Goal: Task Accomplishment & Management: Manage account settings

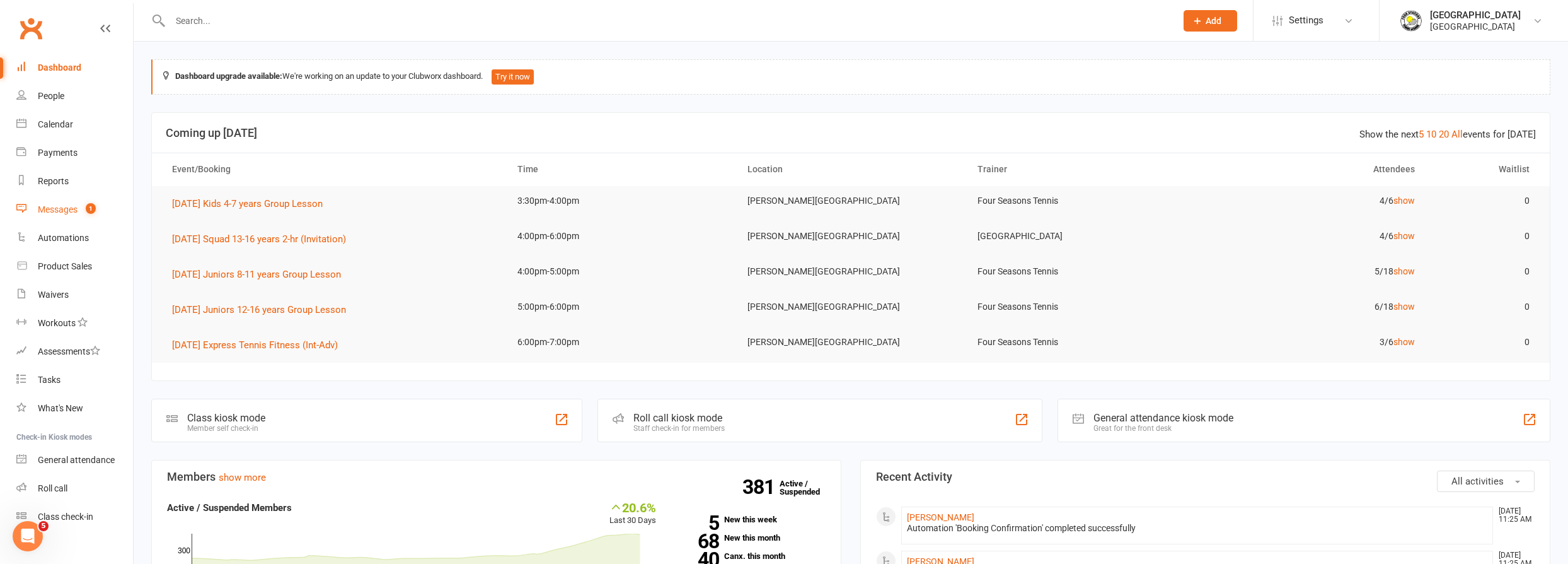
click at [67, 204] on div "Messages" at bounding box center [58, 209] width 40 height 10
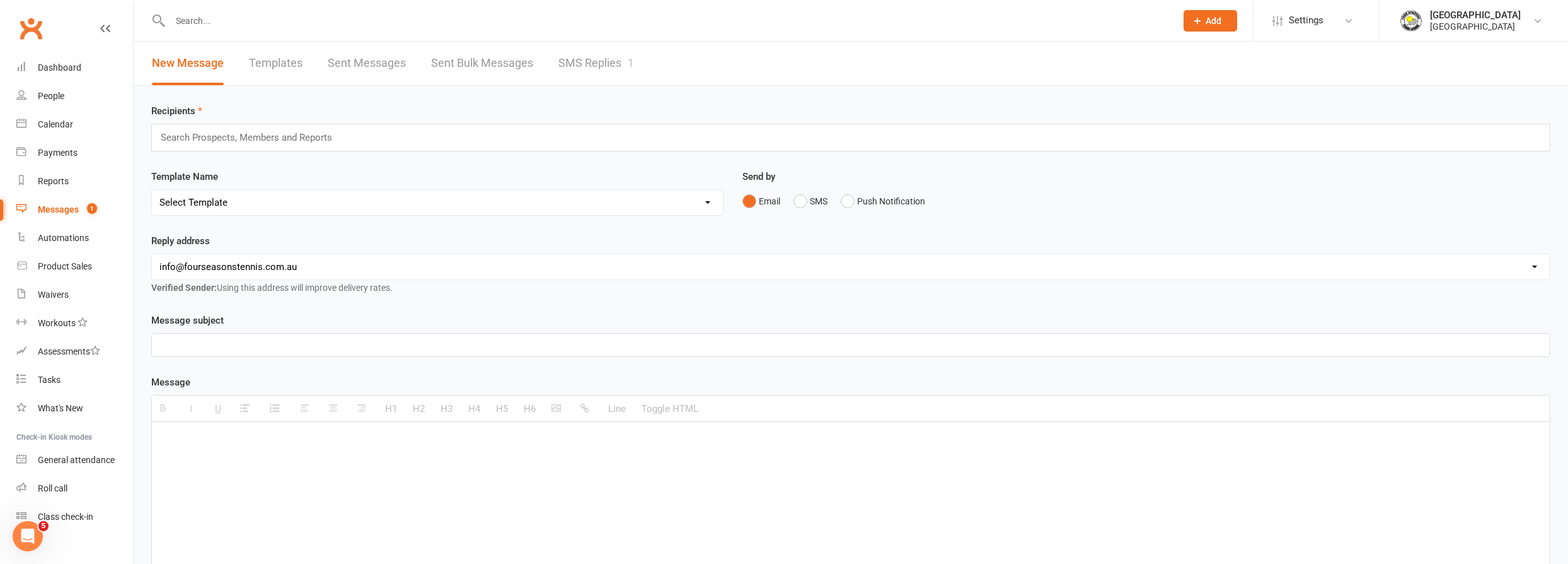
drag, startPoint x: 59, startPoint y: 119, endPoint x: 8, endPoint y: 119, distance: 51.0
click at [8, 119] on li "Calendar" at bounding box center [66, 124] width 133 height 29
click at [42, 117] on link "Calendar" at bounding box center [74, 124] width 116 height 29
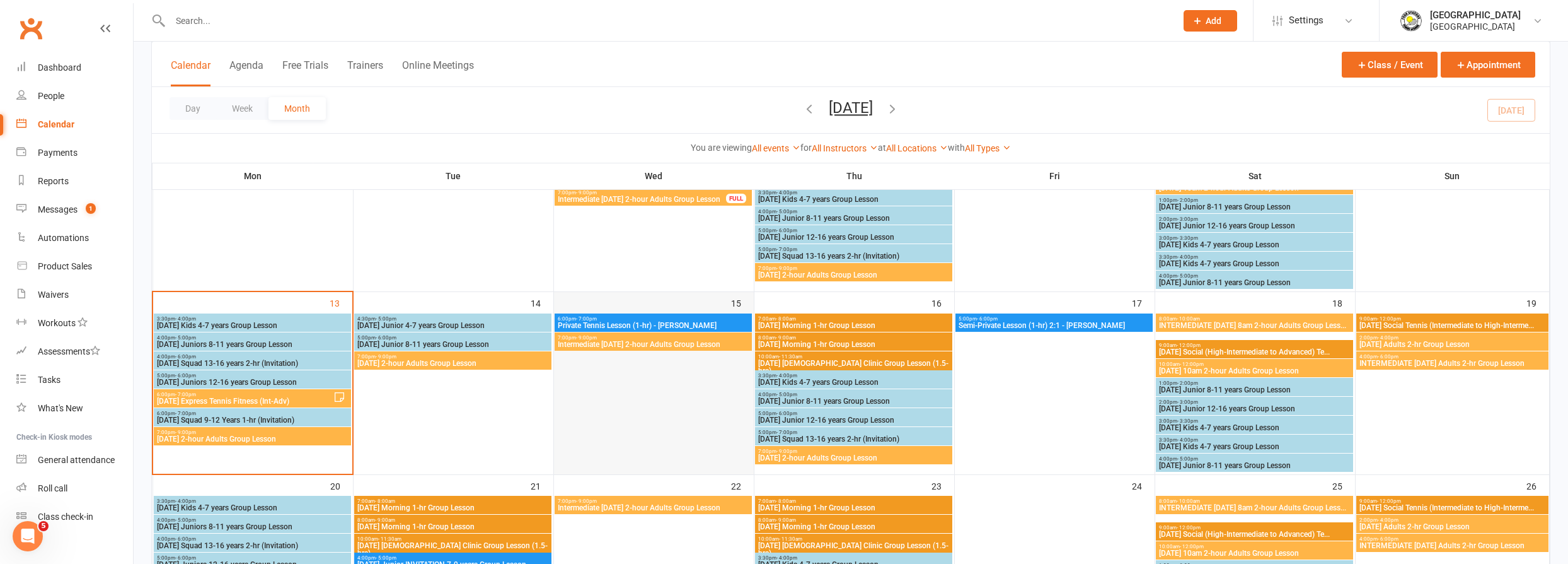
scroll to position [344, 0]
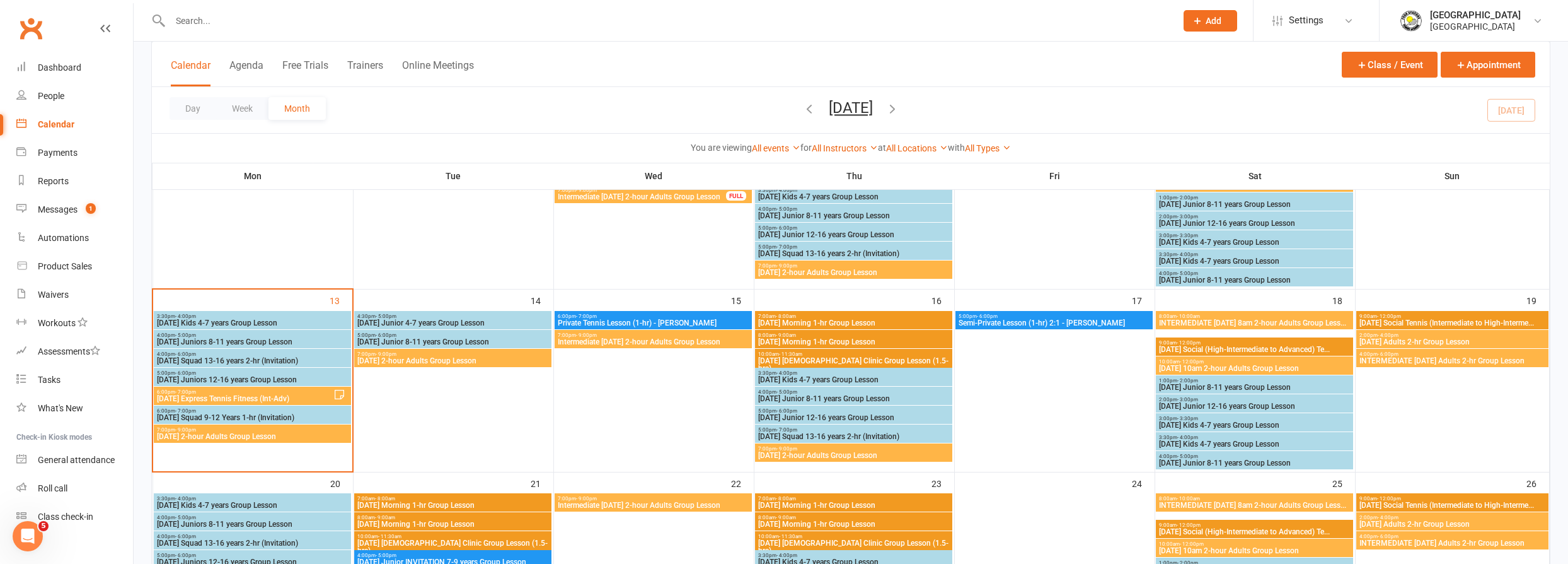
click at [273, 319] on span "Monday Kids 4-7 years Group Lesson" at bounding box center [253, 323] width 193 height 8
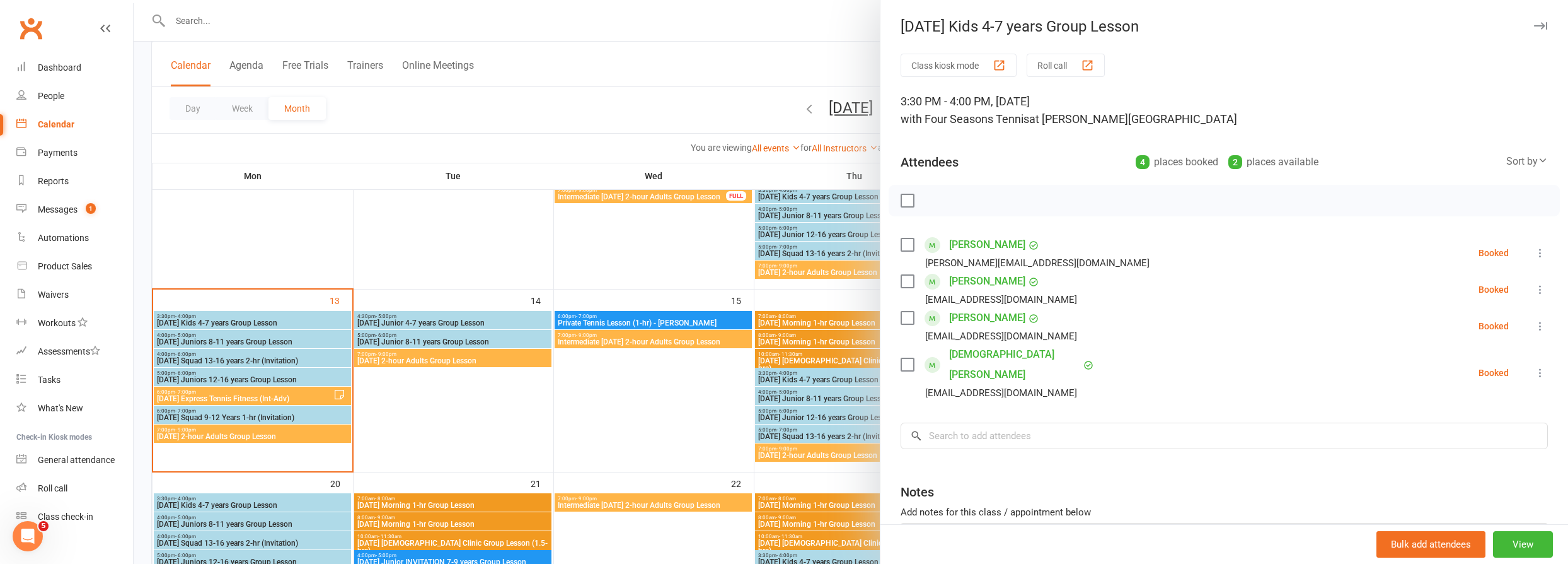
click at [240, 332] on div at bounding box center [850, 282] width 1435 height 564
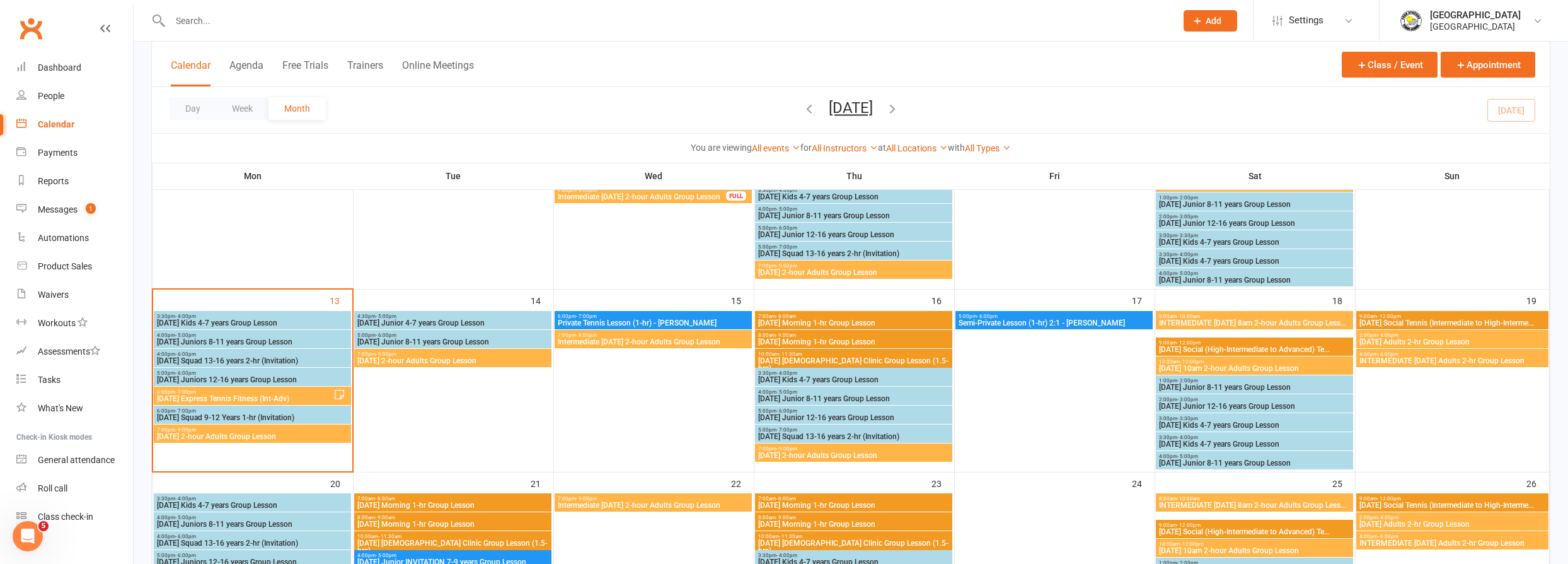
click at [245, 338] on span "Monday Juniors 8-11 years Group Lesson" at bounding box center [253, 342] width 193 height 8
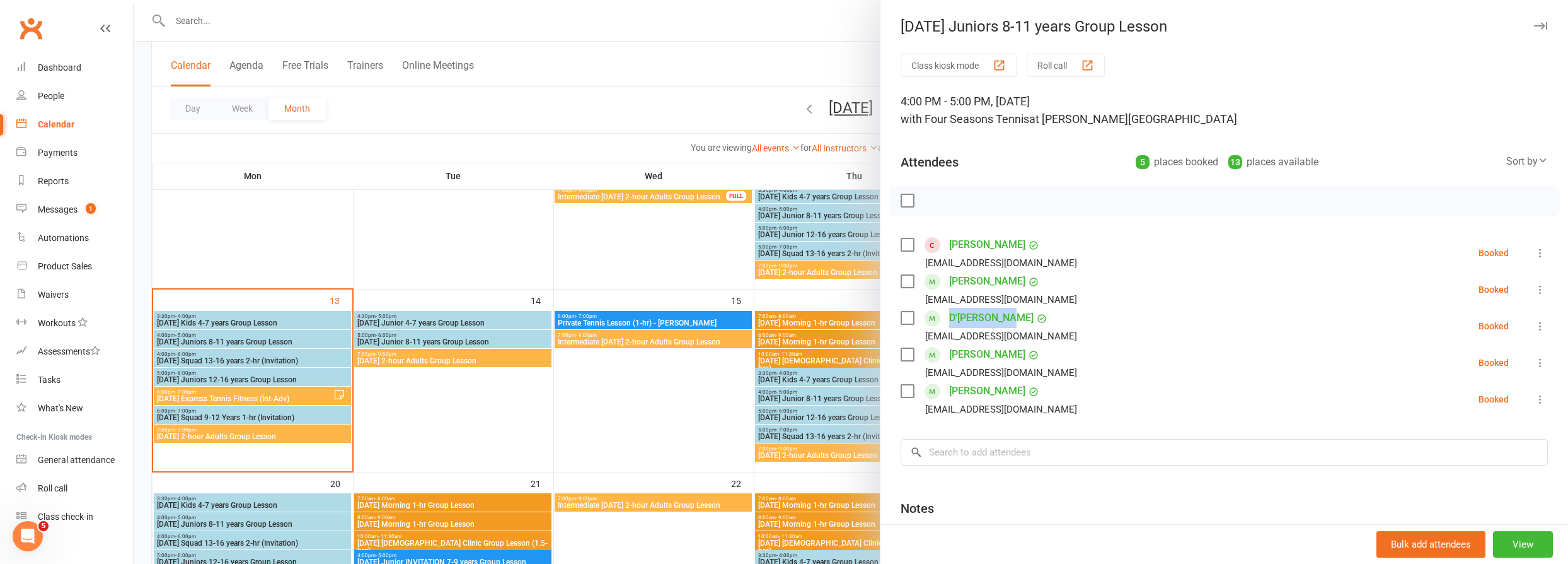
drag, startPoint x: 942, startPoint y: 322, endPoint x: 1003, endPoint y: 317, distance: 61.2
click at [1003, 317] on div "D'annam Tran sky1004crew@hotmail.com" at bounding box center [991, 325] width 182 height 36
copy link "D'[PERSON_NAME]"
drag, startPoint x: 943, startPoint y: 356, endPoint x: 987, endPoint y: 351, distance: 44.3
click at [987, 351] on div "Koby Tran sky1004crew@hotmail.com" at bounding box center [991, 362] width 182 height 36
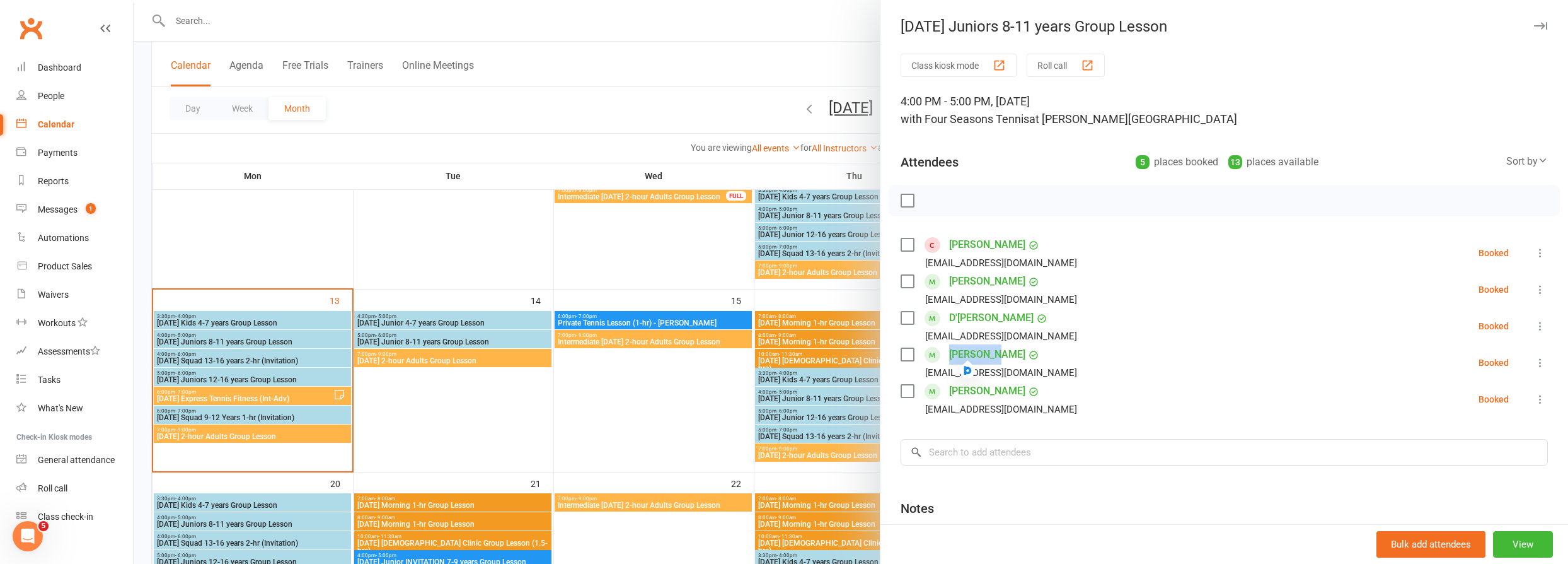
copy link "[PERSON_NAME]"
click at [1040, 448] on input "search" at bounding box center [1224, 452] width 647 height 26
click at [276, 360] on div at bounding box center [850, 282] width 1435 height 564
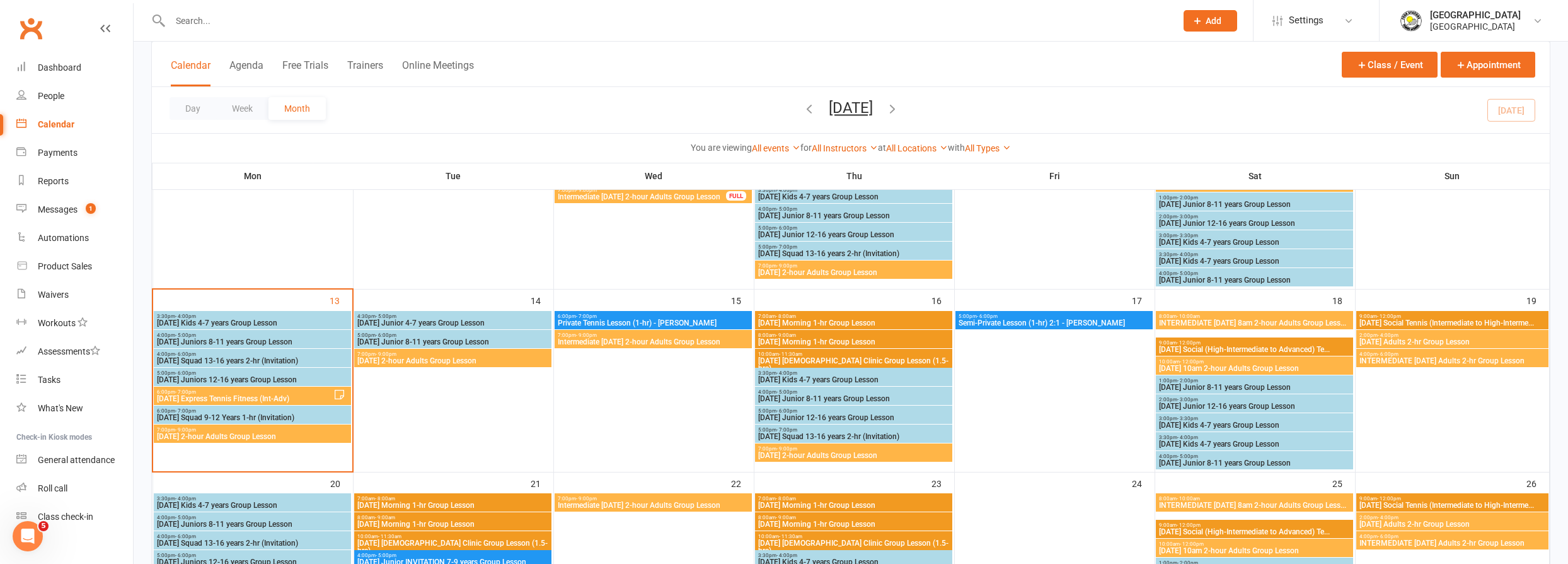
click at [287, 358] on span "Monday Squad 13-16 years 2-hr (Invitation)" at bounding box center [253, 361] width 193 height 8
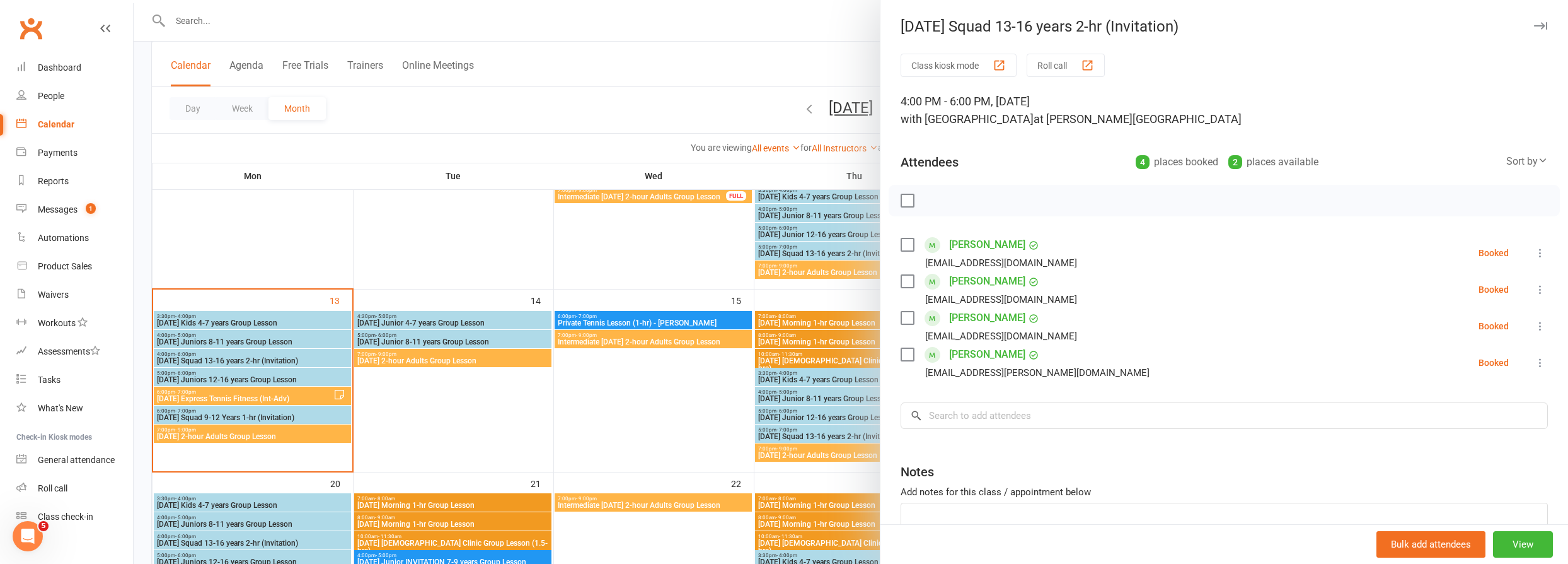
click at [903, 200] on label at bounding box center [906, 200] width 12 height 12
click at [981, 200] on icon "button" at bounding box center [988, 200] width 14 height 14
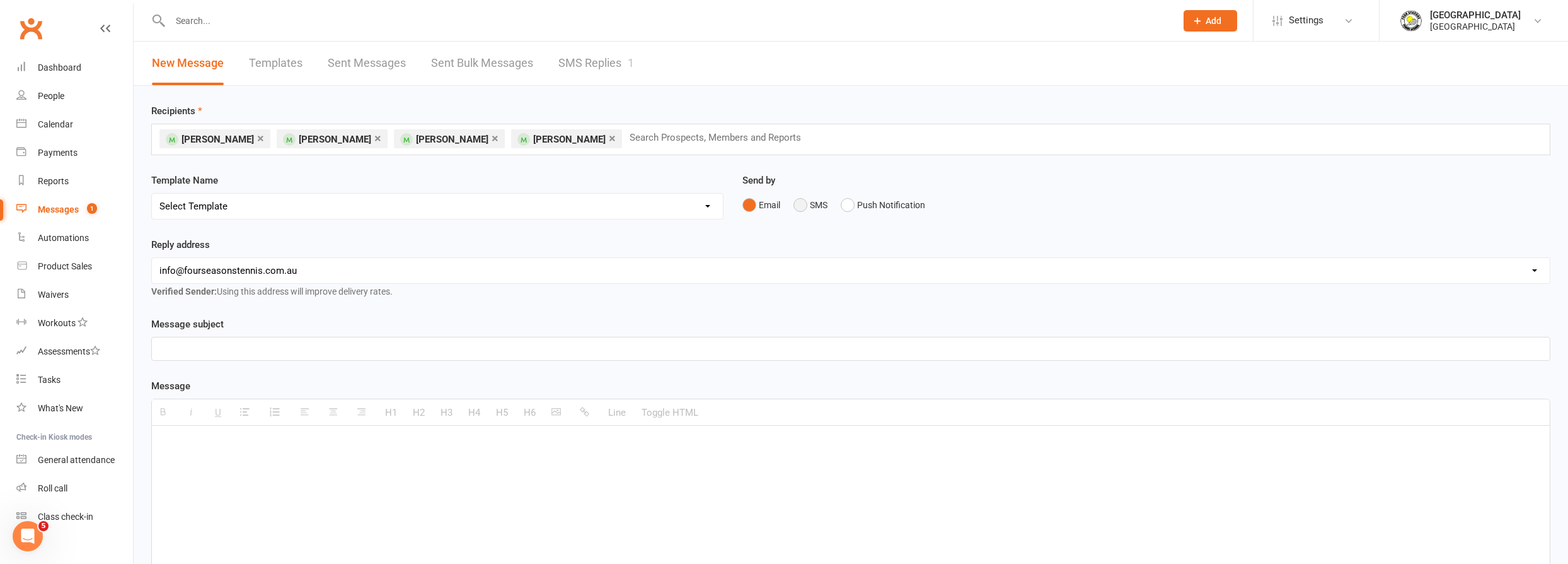
click at [798, 203] on button "SMS" at bounding box center [810, 204] width 34 height 24
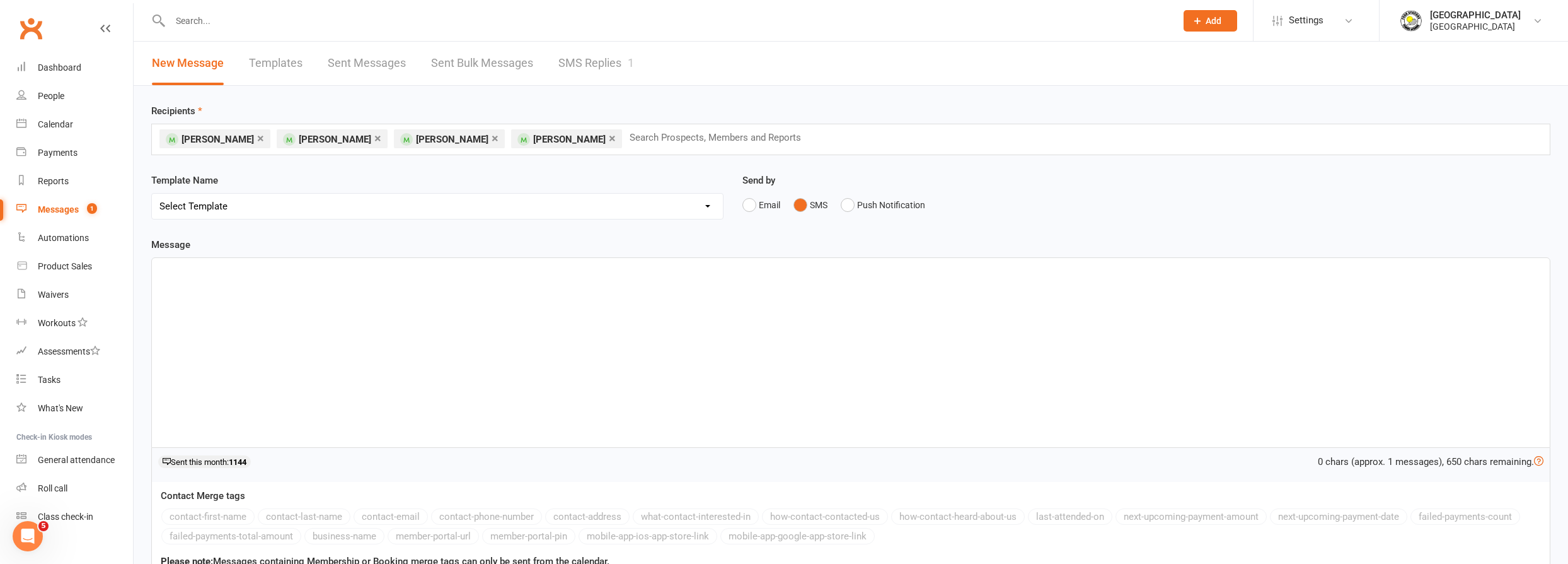
click at [583, 309] on div at bounding box center [850, 352] width 1398 height 189
click at [283, 277] on p "See y'all at squads this arvo,m 4-6pm :)" at bounding box center [850, 272] width 1382 height 15
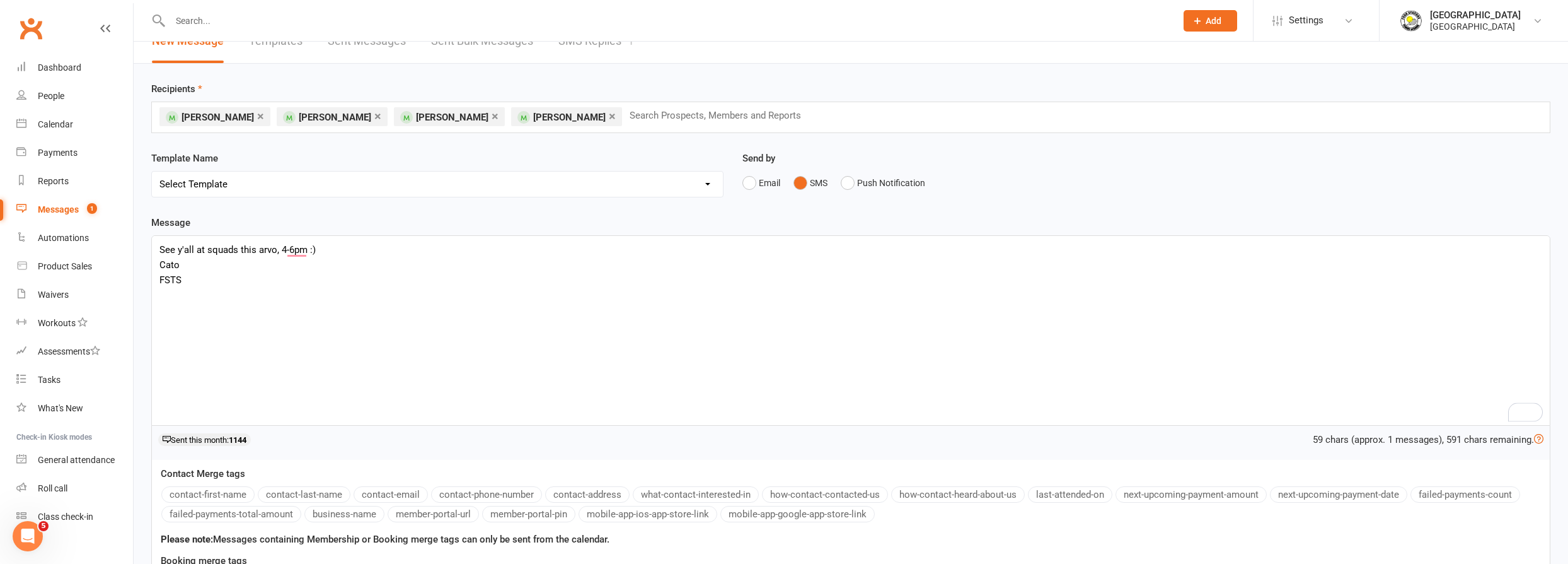
scroll to position [114, 0]
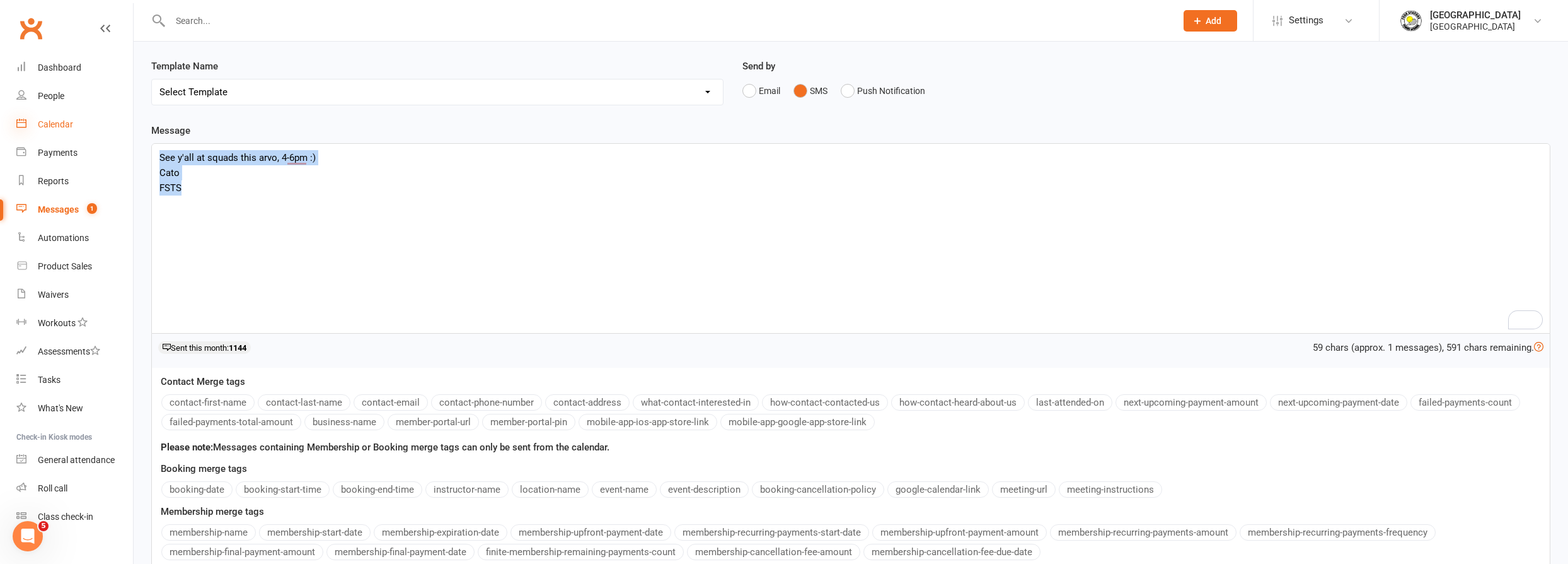
drag, startPoint x: 164, startPoint y: 191, endPoint x: 20, endPoint y: 119, distance: 161.0
click at [20, 119] on ui-view "Prospect Member Non-attending contact Class / event Appointment Task Membership…" at bounding box center [784, 278] width 1568 height 779
copy div "See y'all at squads this arvo, 4-6pm :) Cato FSTS"
click at [444, 210] on div "See y'all at squads this arvo, 4-6pm :) Cato FSTS" at bounding box center [850, 238] width 1398 height 189
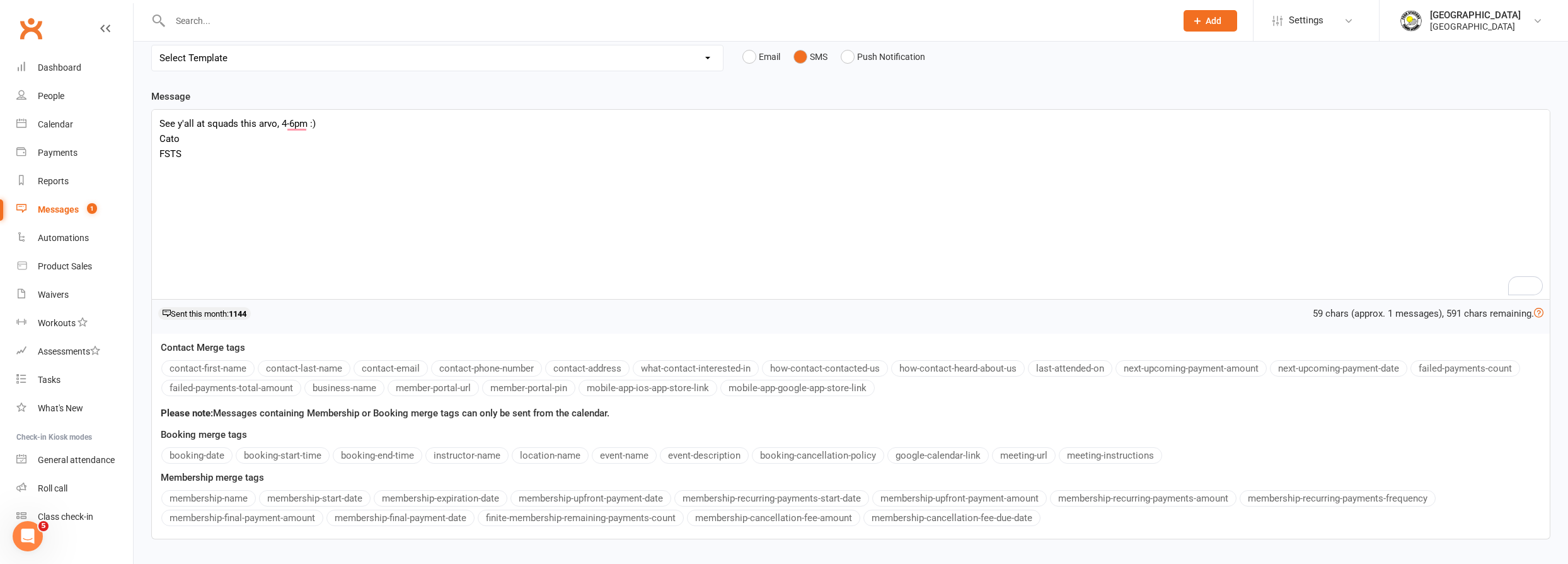
scroll to position [233, 0]
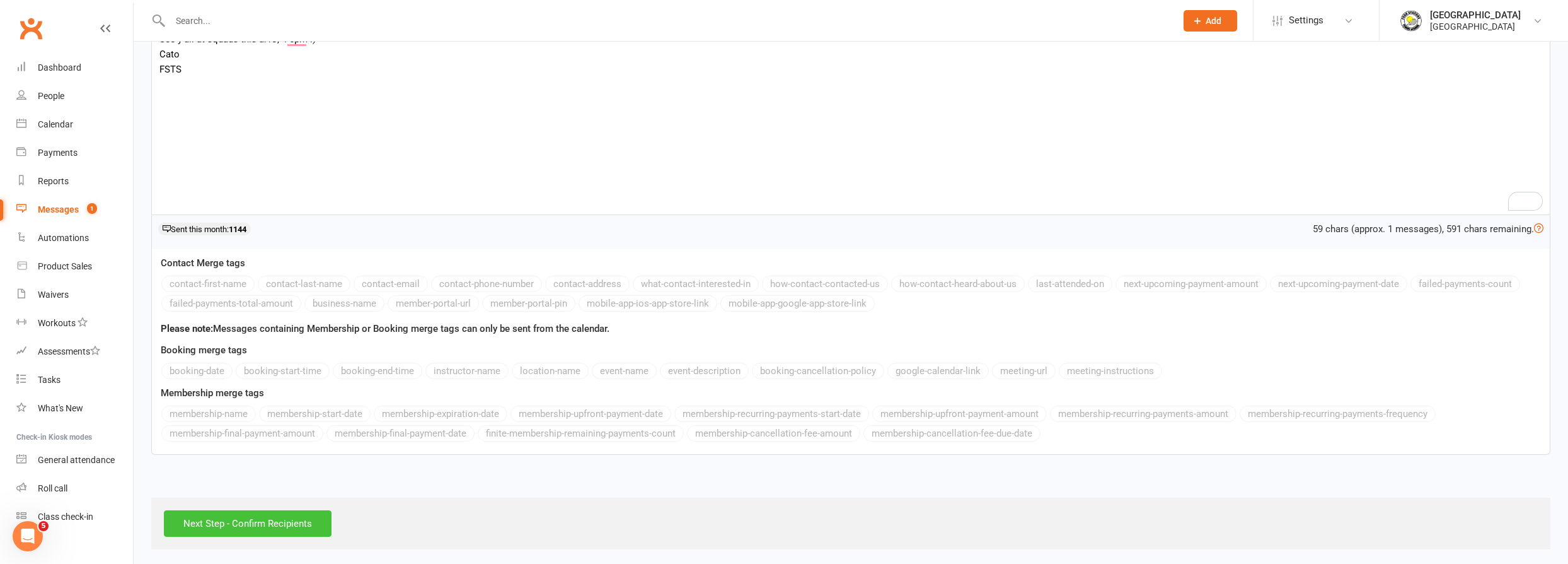
click at [279, 512] on input "Next Step - Confirm Recipients" at bounding box center [248, 523] width 168 height 26
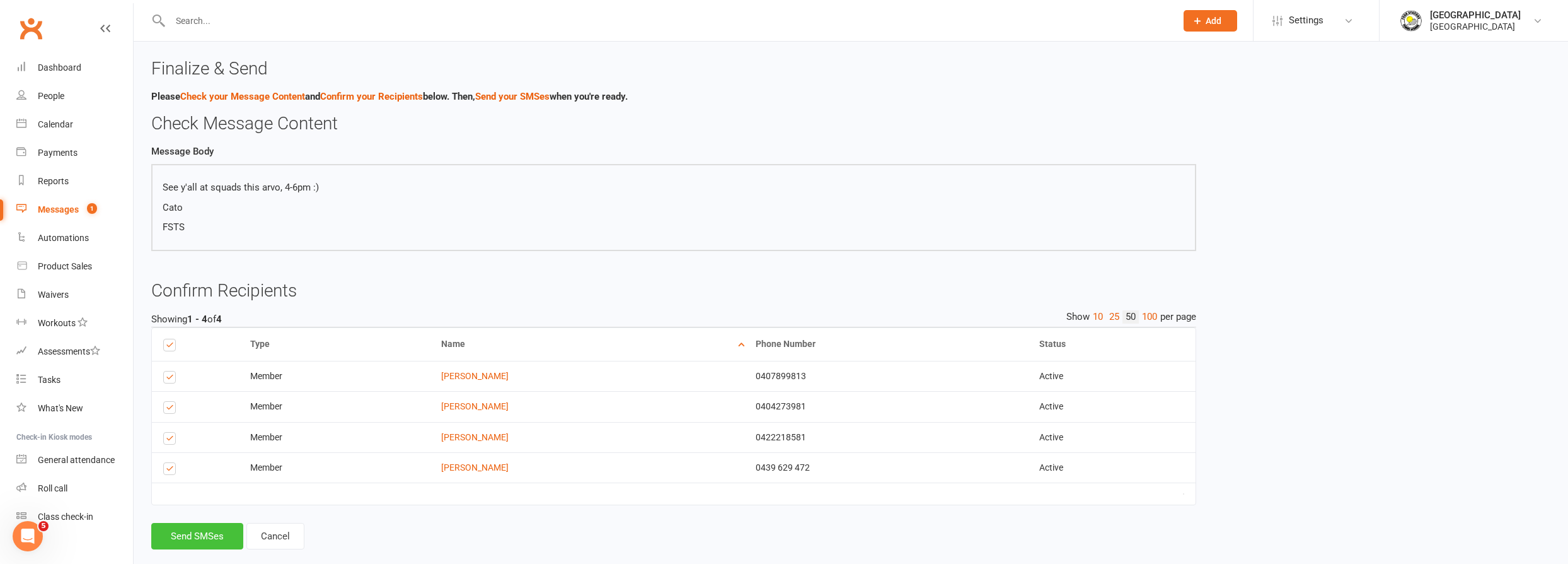
click at [189, 531] on button "Send SMSes" at bounding box center [196, 535] width 92 height 26
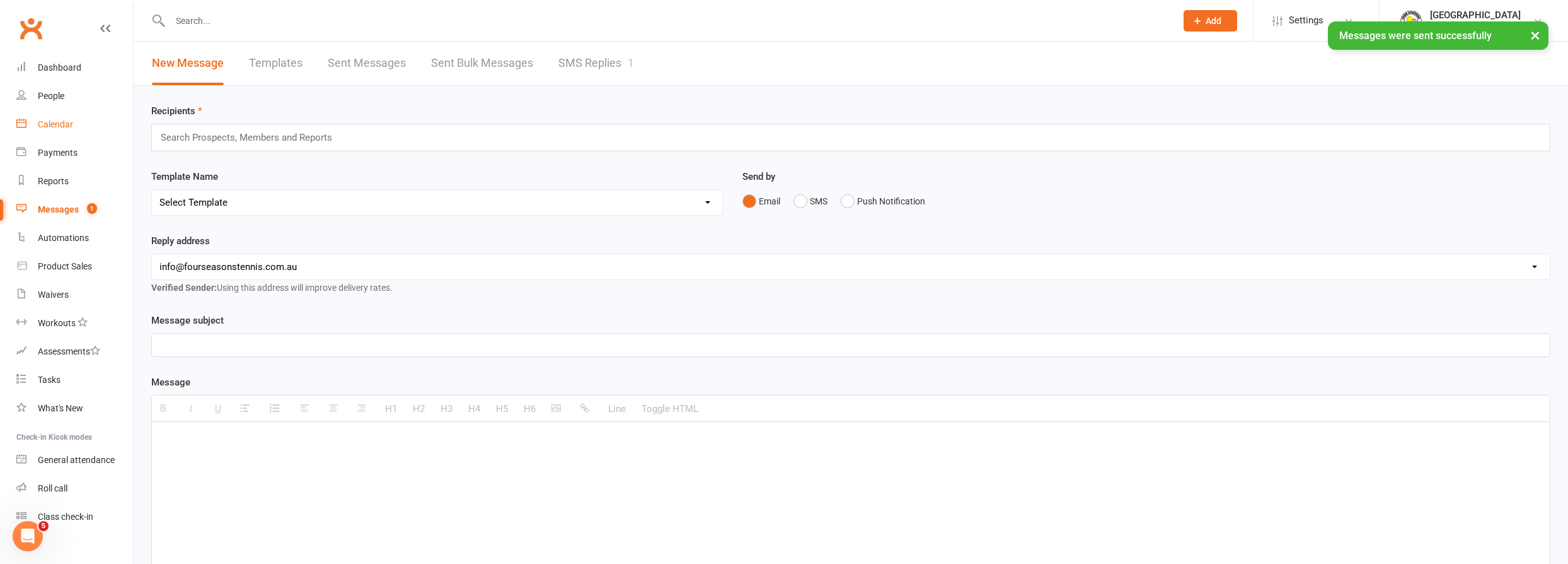
click at [61, 126] on div "Calendar" at bounding box center [55, 124] width 35 height 10
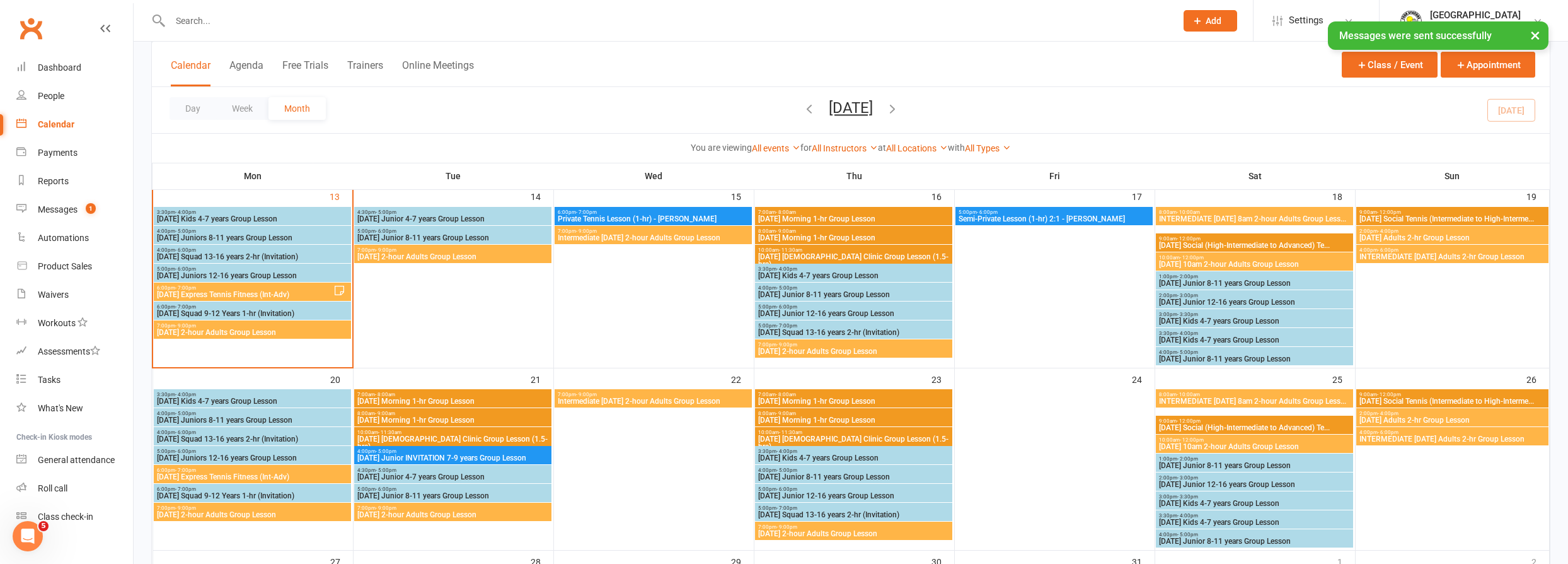
scroll to position [458, 0]
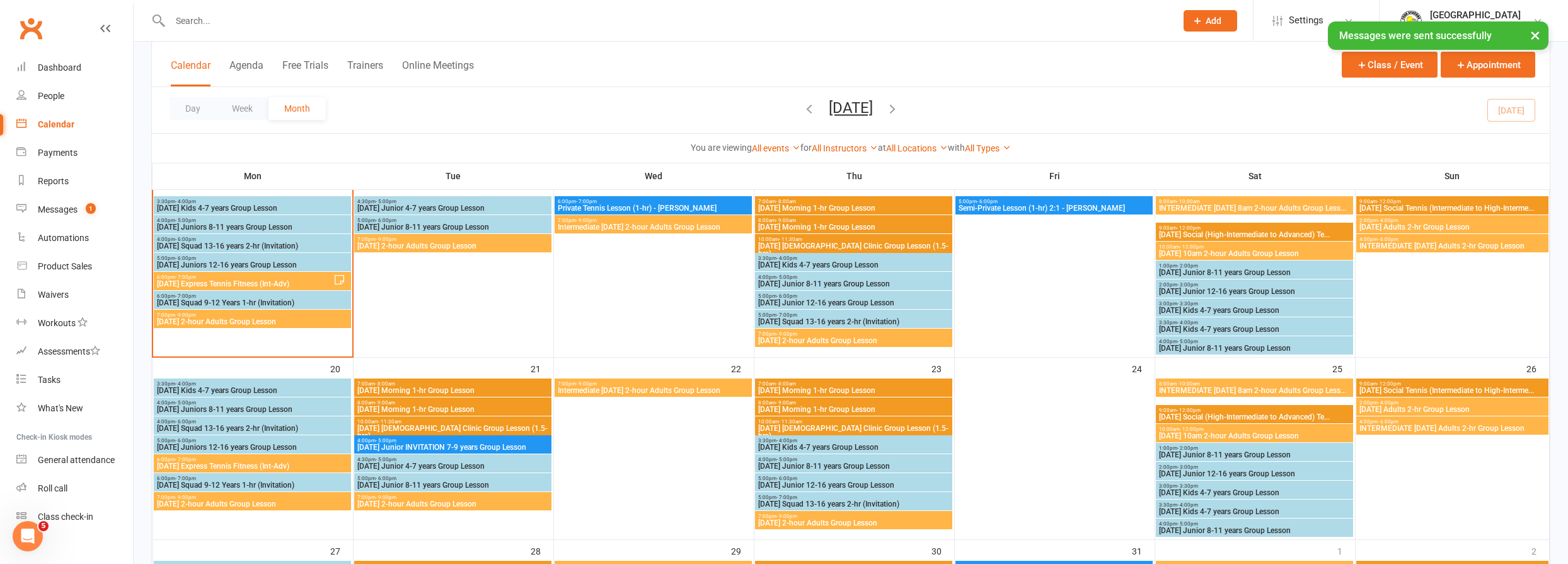
click at [286, 295] on span "6:00pm - 7:00pm" at bounding box center [253, 296] width 193 height 5
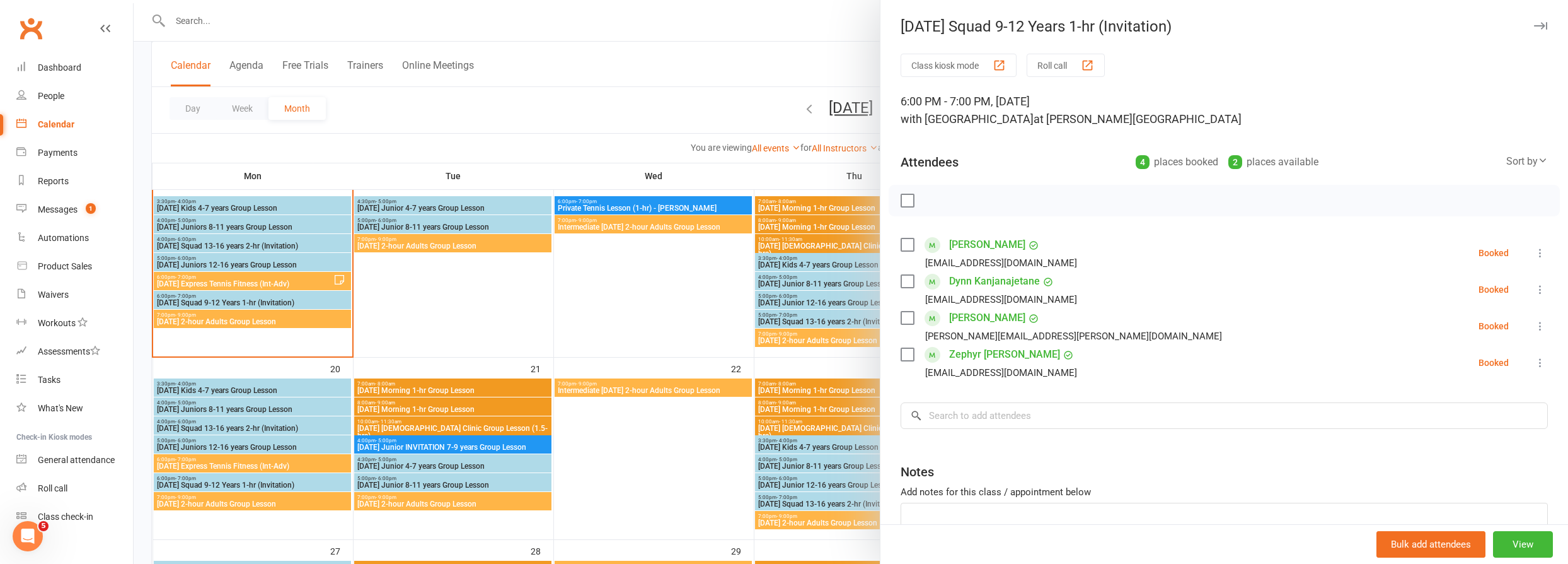
click at [280, 261] on div at bounding box center [850, 282] width 1435 height 564
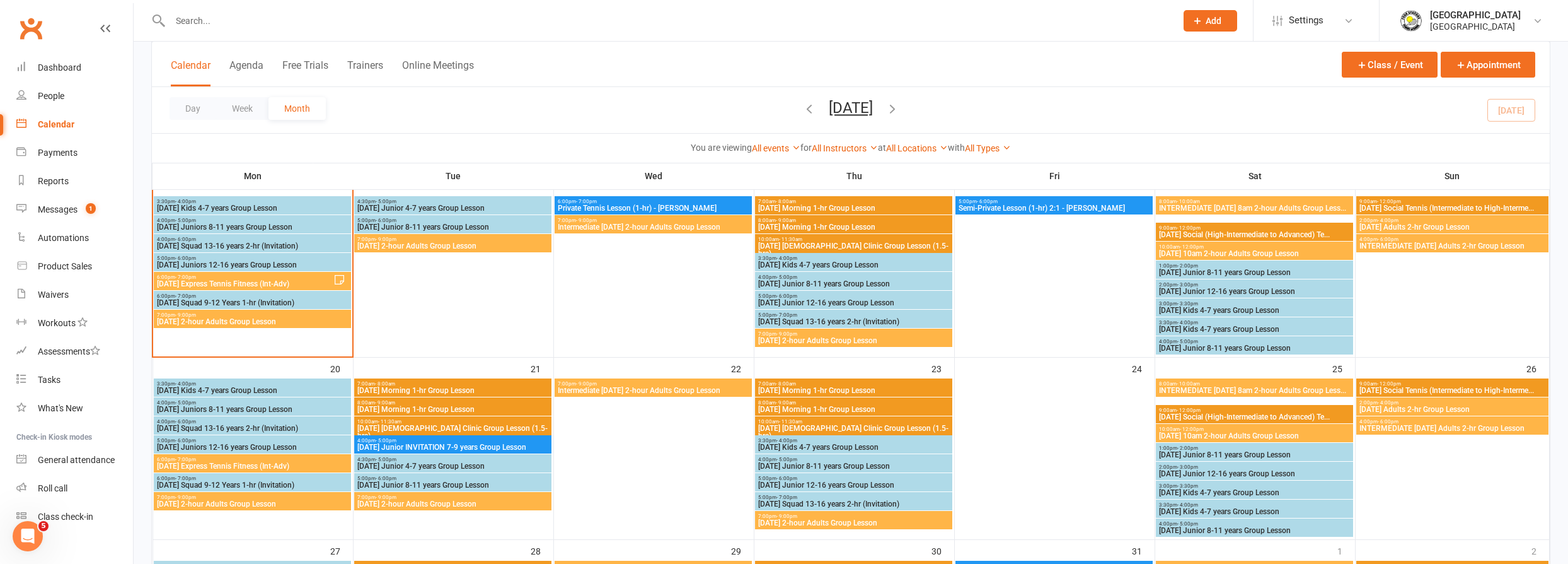
click at [254, 261] on span "Monday Juniors 12-16 years Group Lesson" at bounding box center [253, 265] width 193 height 8
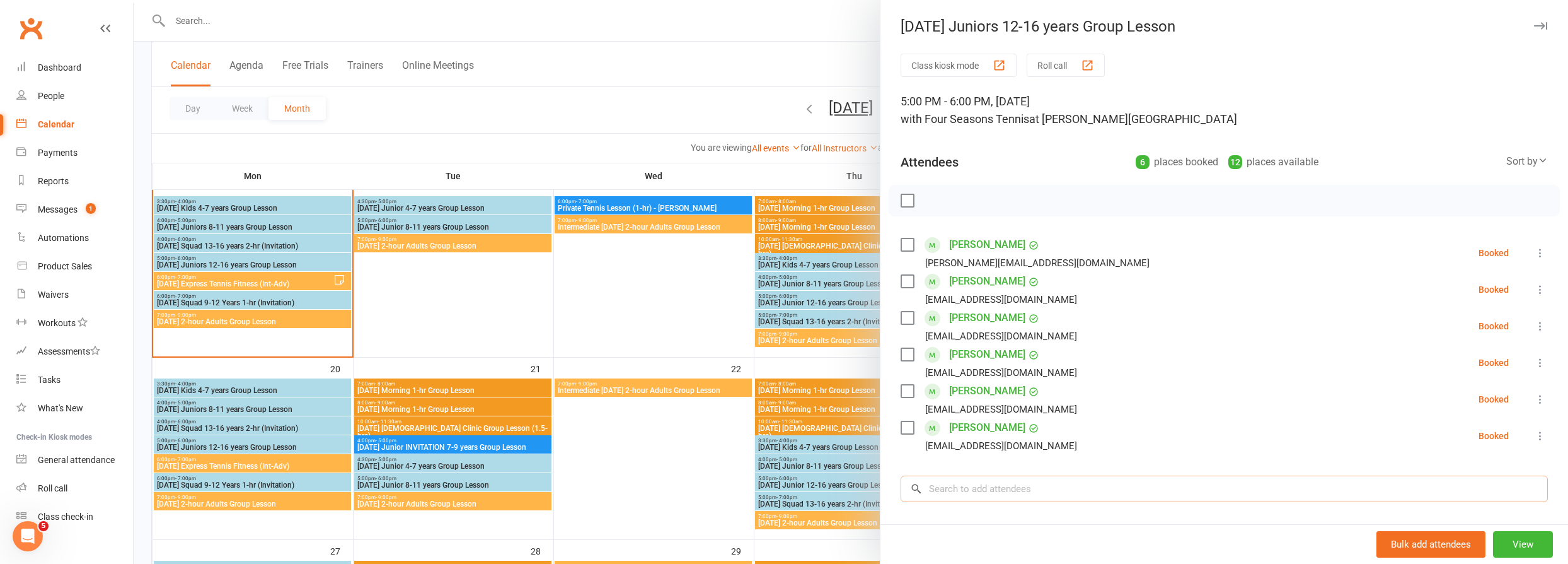
click at [1033, 489] on input "search" at bounding box center [1224, 488] width 647 height 26
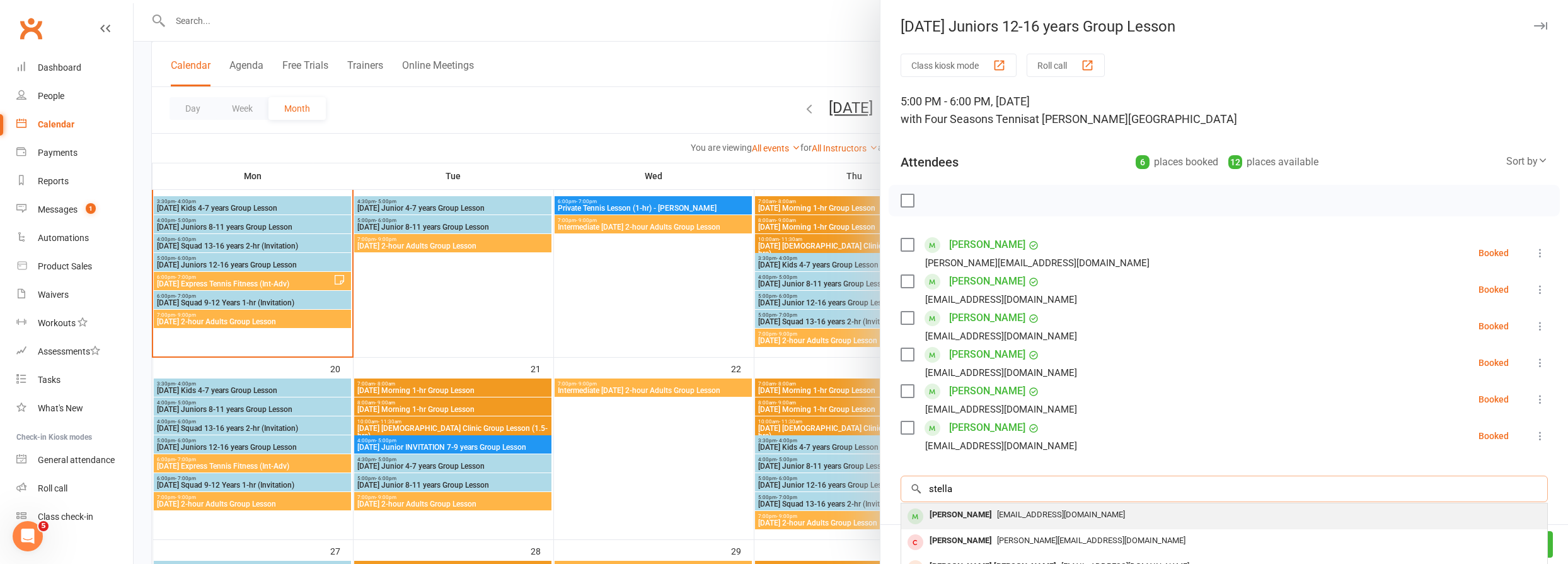
type input "stella"
click at [1052, 515] on span "Becwelsch@gmail.com" at bounding box center [1061, 514] width 128 height 9
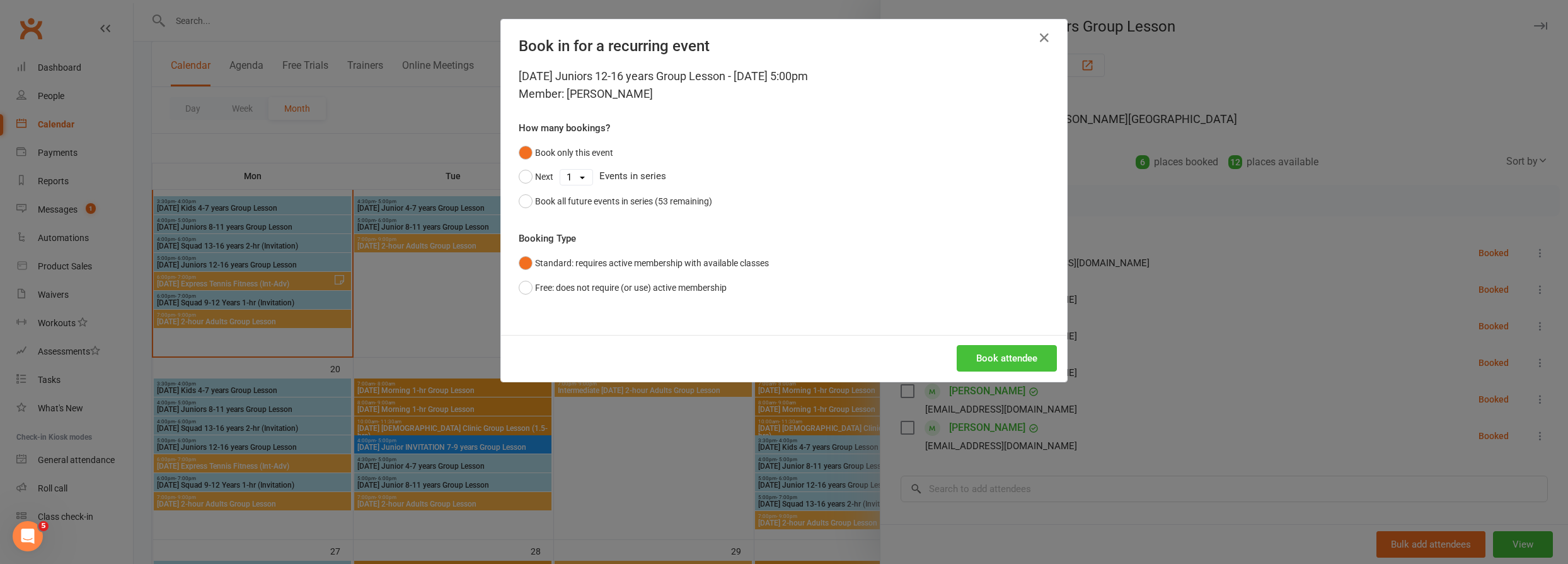
click at [1025, 361] on button "Book attendee" at bounding box center [1007, 358] width 100 height 26
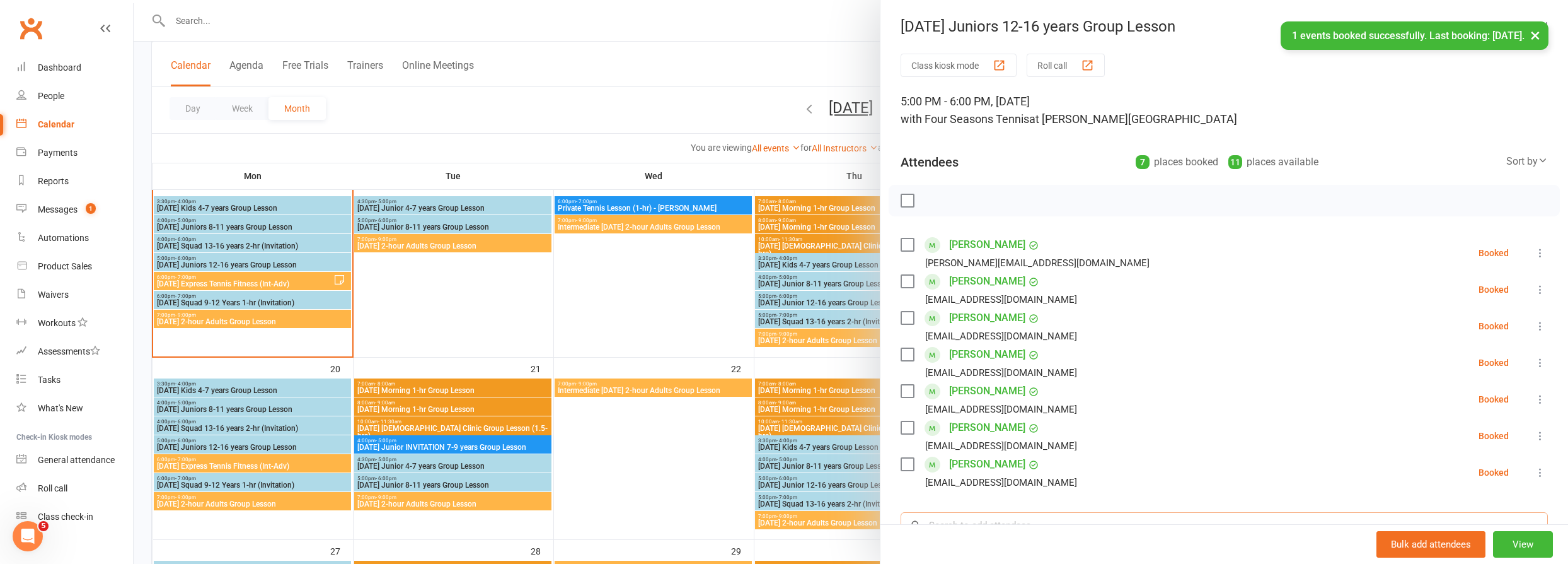
click at [1001, 515] on input "search" at bounding box center [1224, 525] width 647 height 26
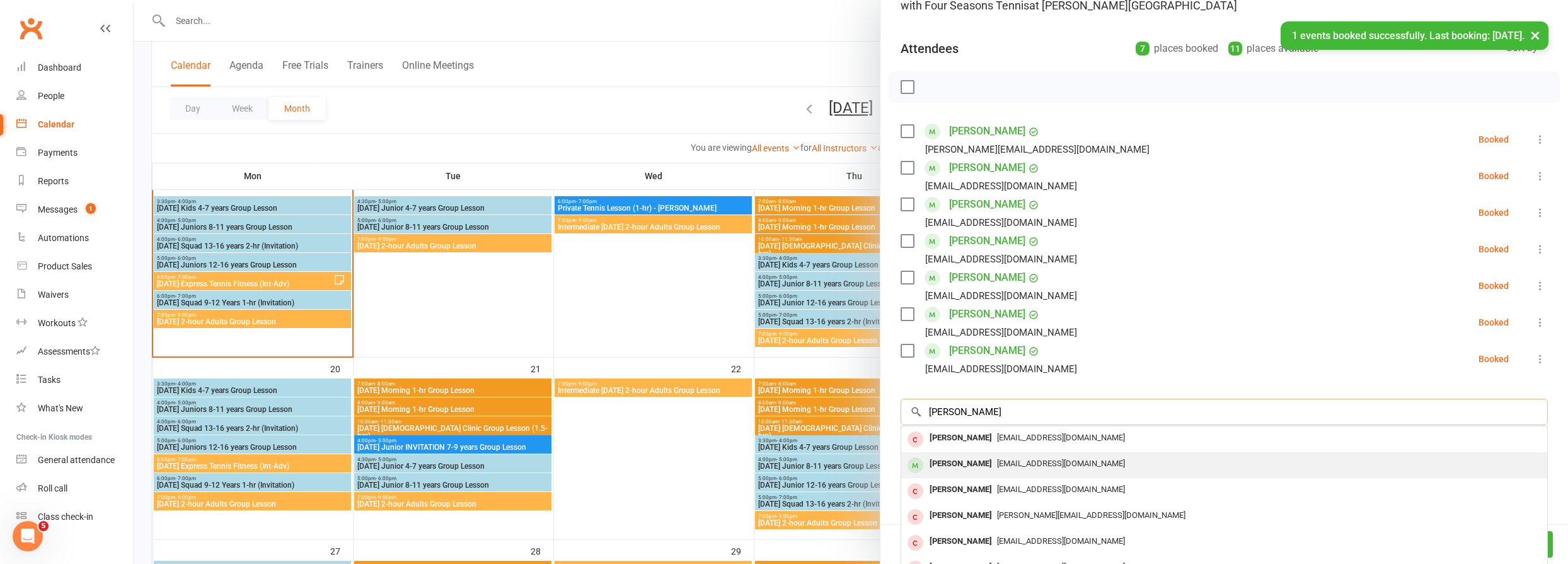
scroll to position [114, 0]
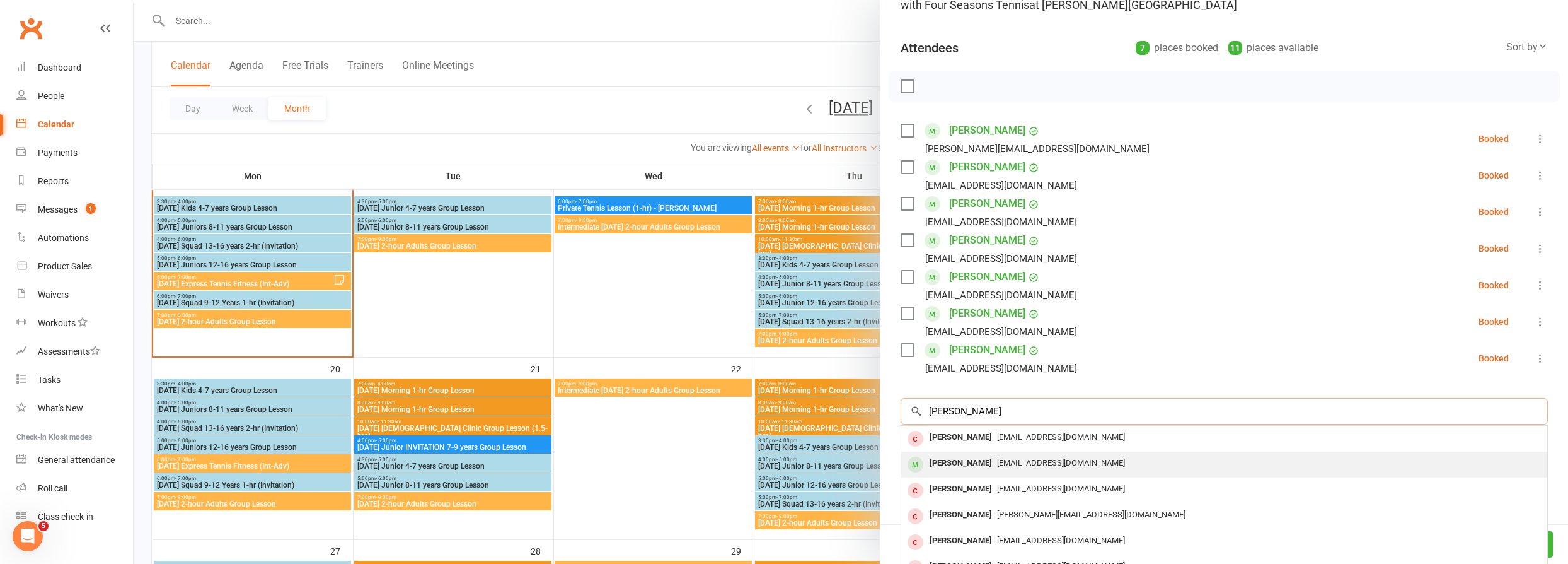
type input "sophie ree"
click at [997, 465] on span "willreece2002@yahoo.co.uk" at bounding box center [1061, 462] width 128 height 9
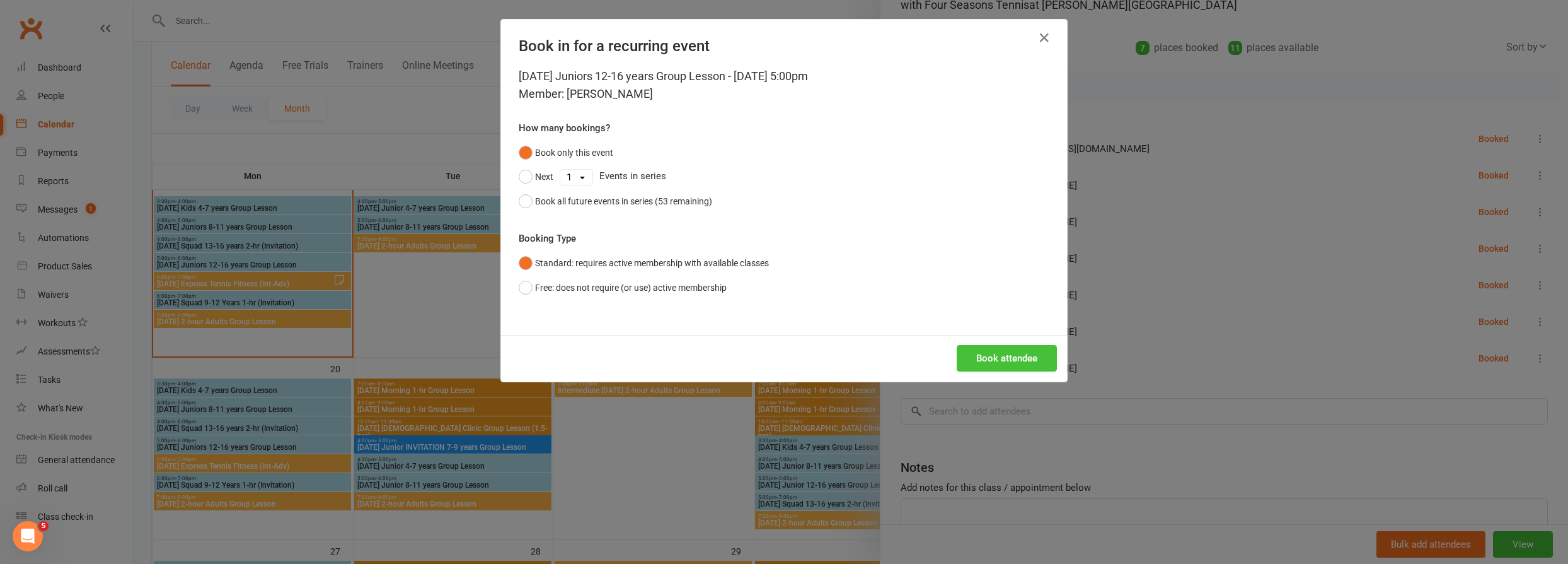
click at [1024, 346] on button "Book attendee" at bounding box center [1007, 358] width 100 height 26
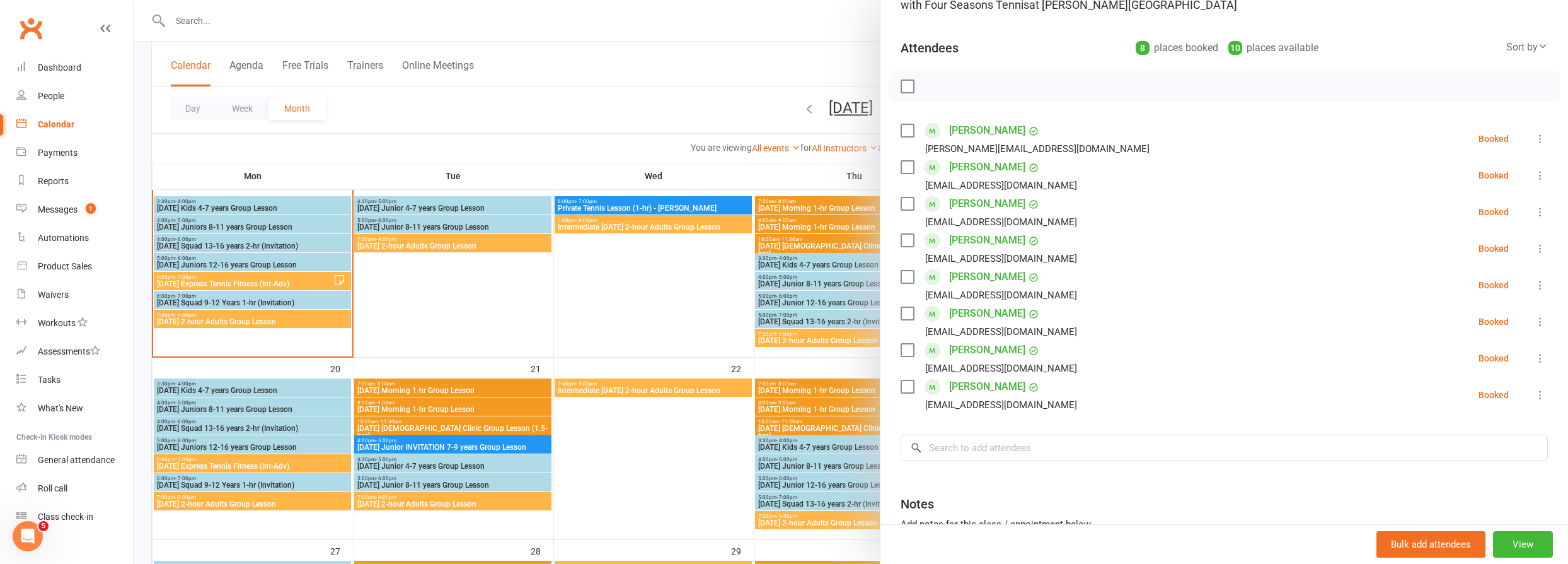
click at [297, 297] on div at bounding box center [850, 282] width 1435 height 564
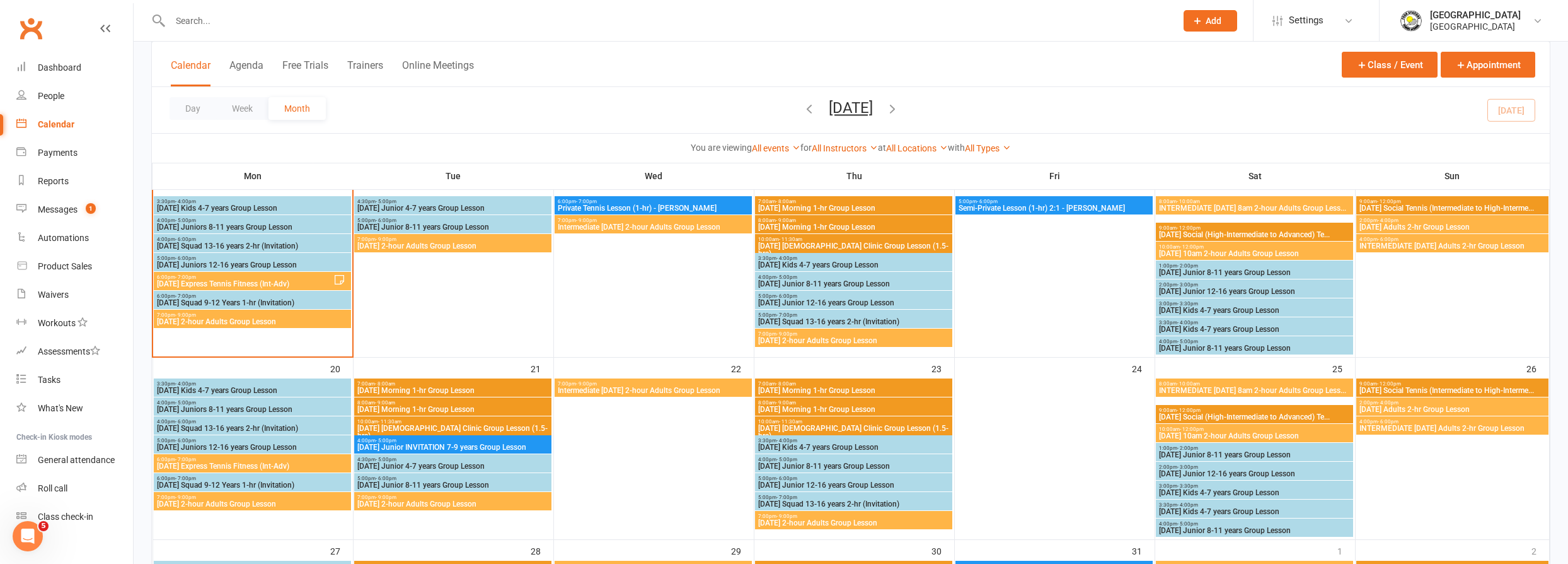
click at [316, 299] on span "Monday Squad 9-12 Years 1-hr (Invitation)" at bounding box center [253, 303] width 193 height 8
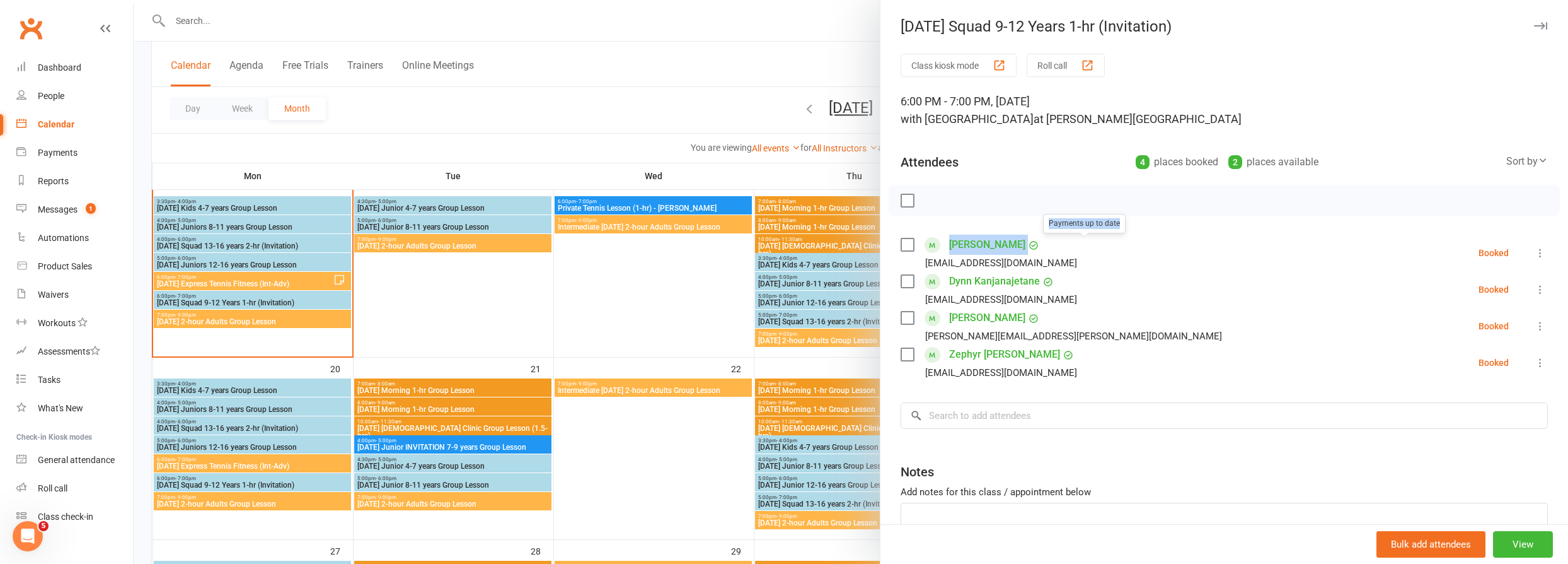
drag, startPoint x: 941, startPoint y: 243, endPoint x: 1085, endPoint y: 247, distance: 144.1
click at [1082, 247] on div "Xander Benson Amanatiadis Payments up to date johnwilben@bigpond.com" at bounding box center [991, 252] width 182 height 36
copy div "Xander Benson Amanatiadis Payments up to date"
click at [348, 8] on div at bounding box center [850, 282] width 1435 height 564
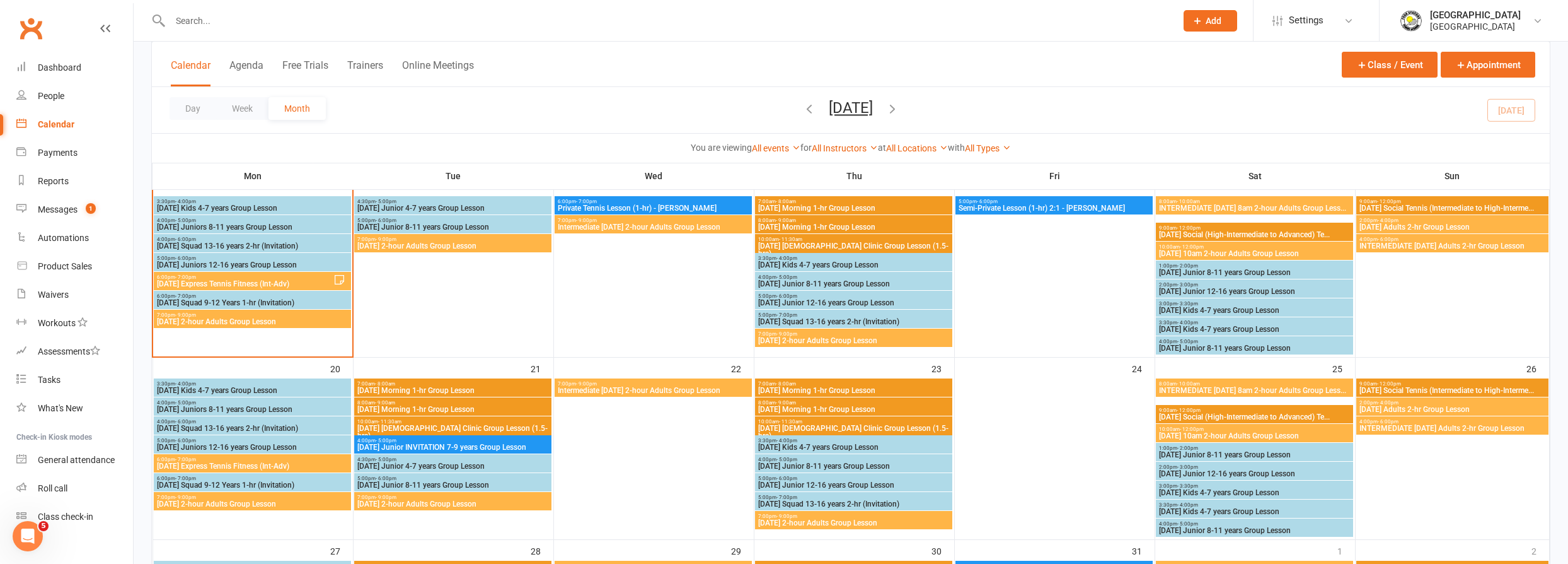
click at [345, 18] on input "text" at bounding box center [667, 21] width 1001 height 18
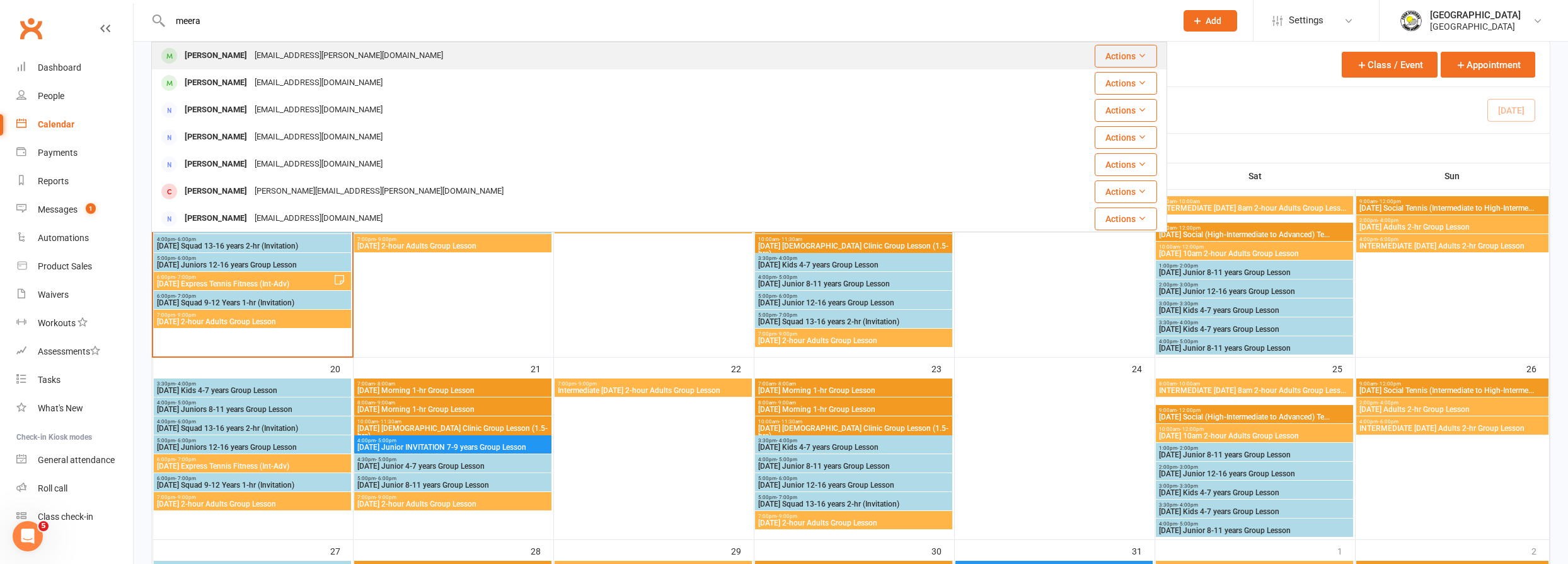
type input "meera"
click at [264, 59] on div "meera.pankhania@gmail.com" at bounding box center [349, 56] width 196 height 18
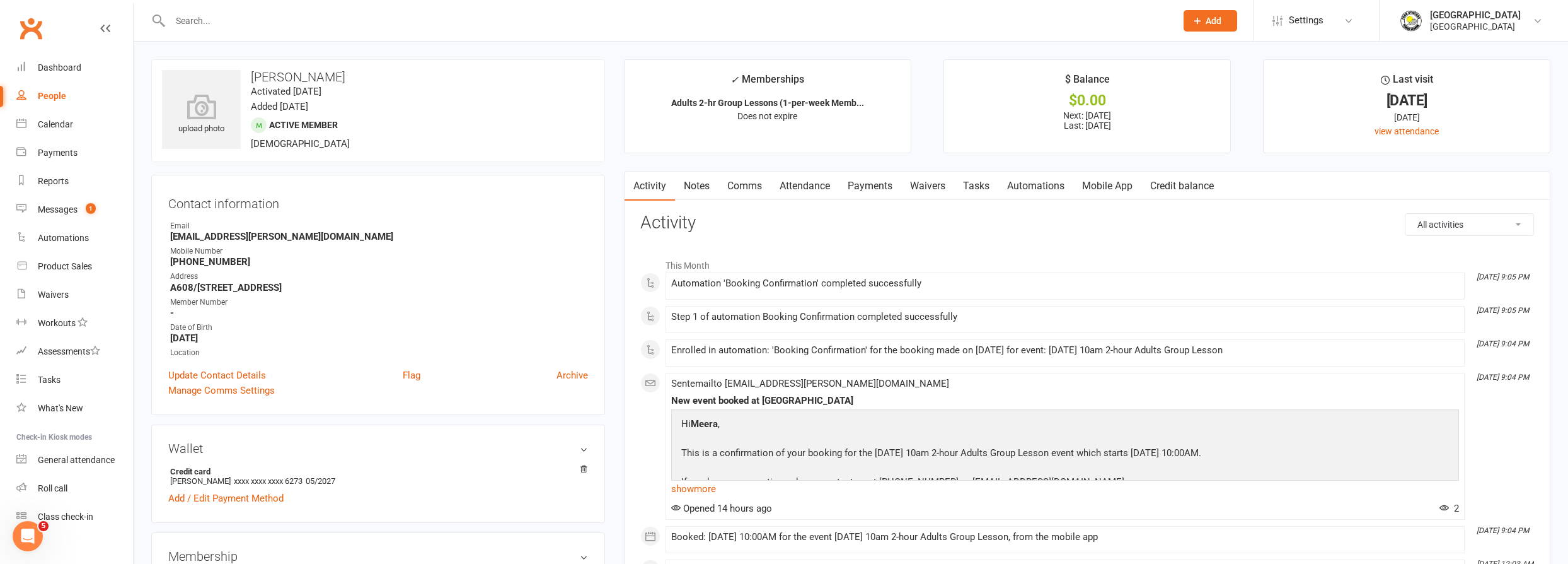
click at [877, 190] on link "Payments" at bounding box center [869, 186] width 62 height 29
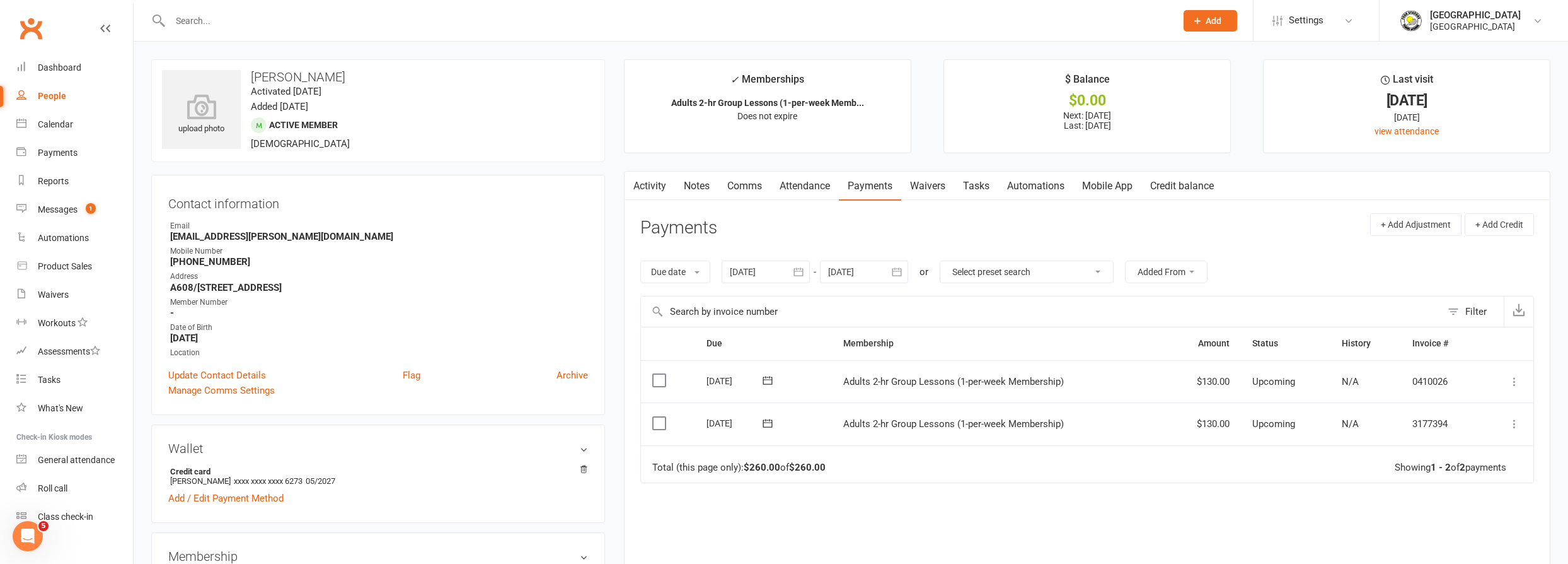
click at [1514, 425] on icon at bounding box center [1514, 424] width 12 height 12
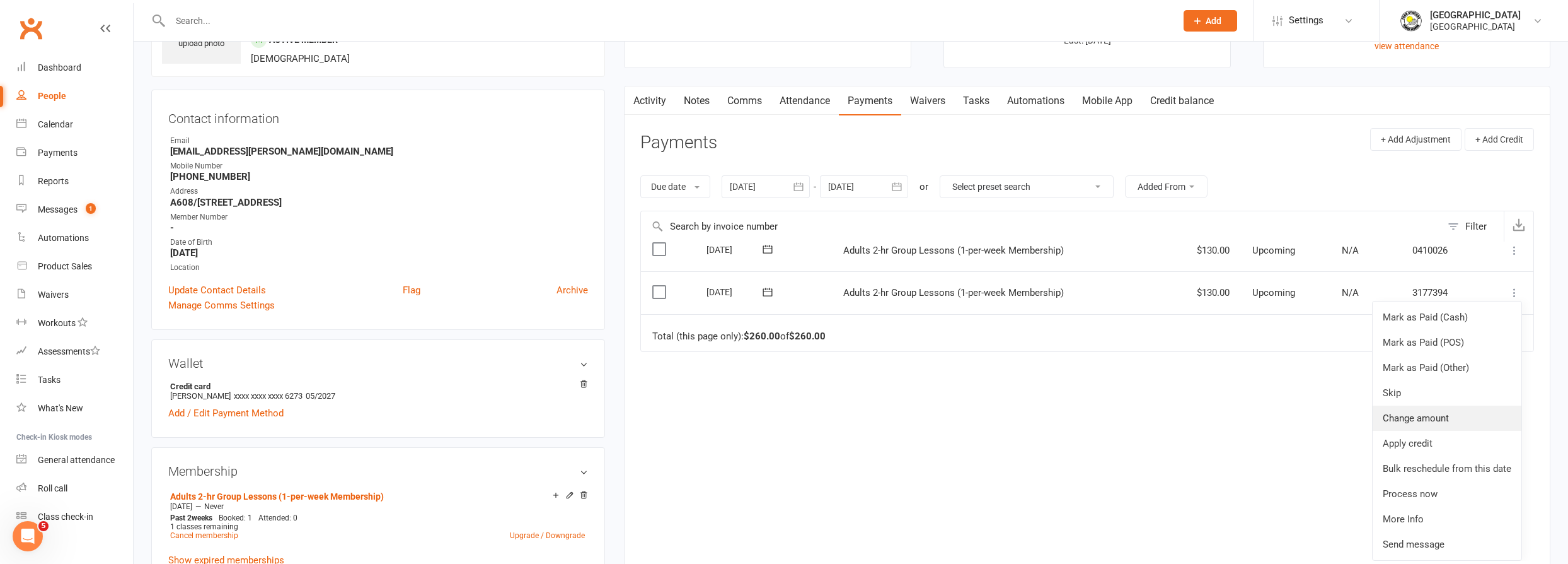
scroll to position [114, 0]
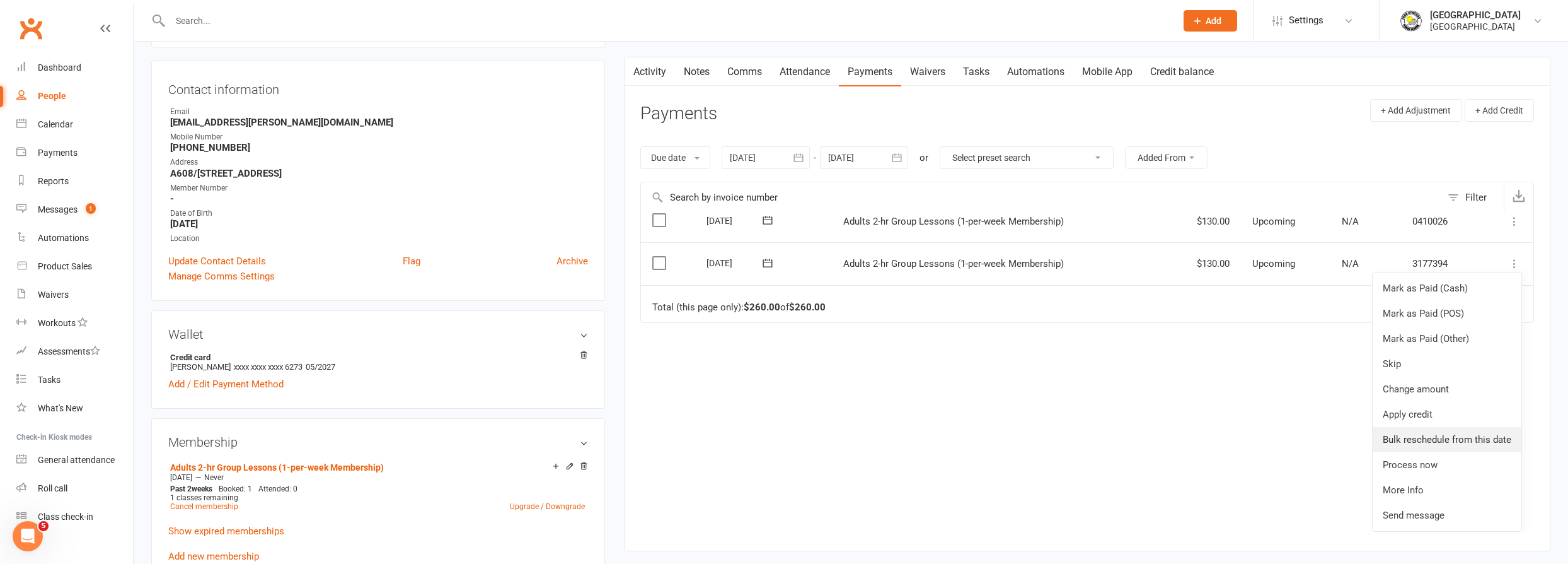
click at [1456, 436] on link "Bulk reschedule from this date" at bounding box center [1446, 439] width 149 height 25
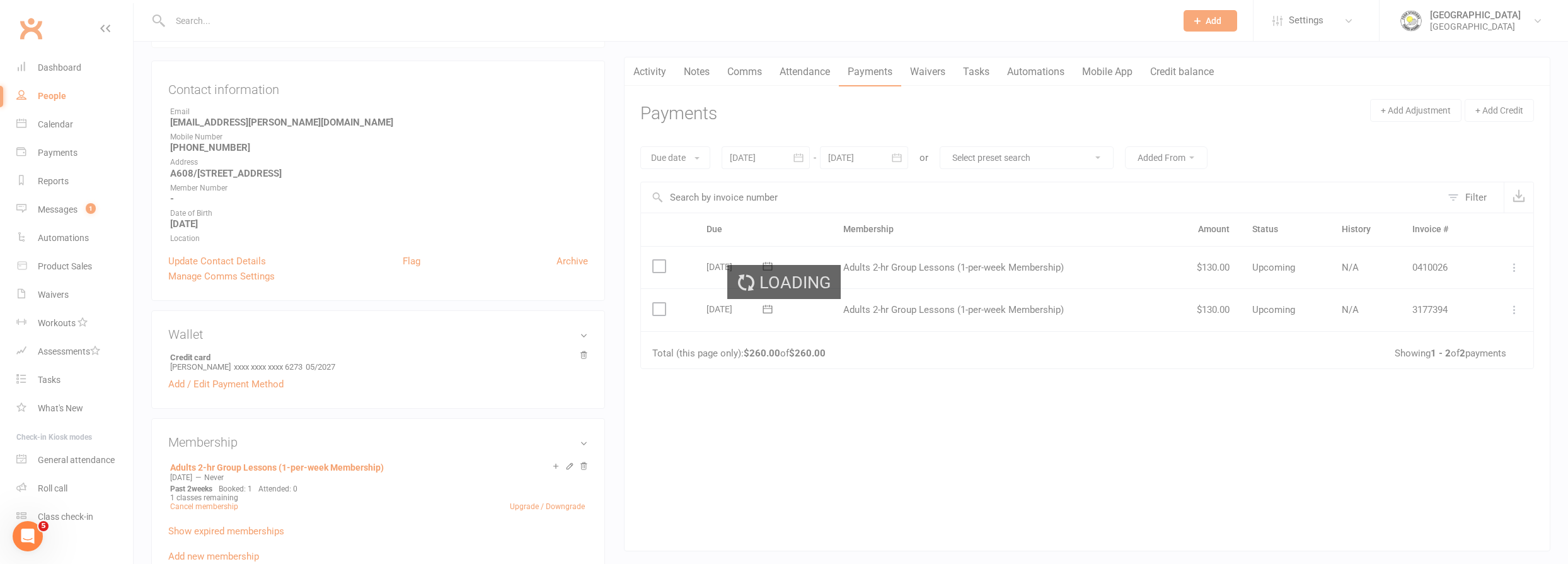
scroll to position [0, 0]
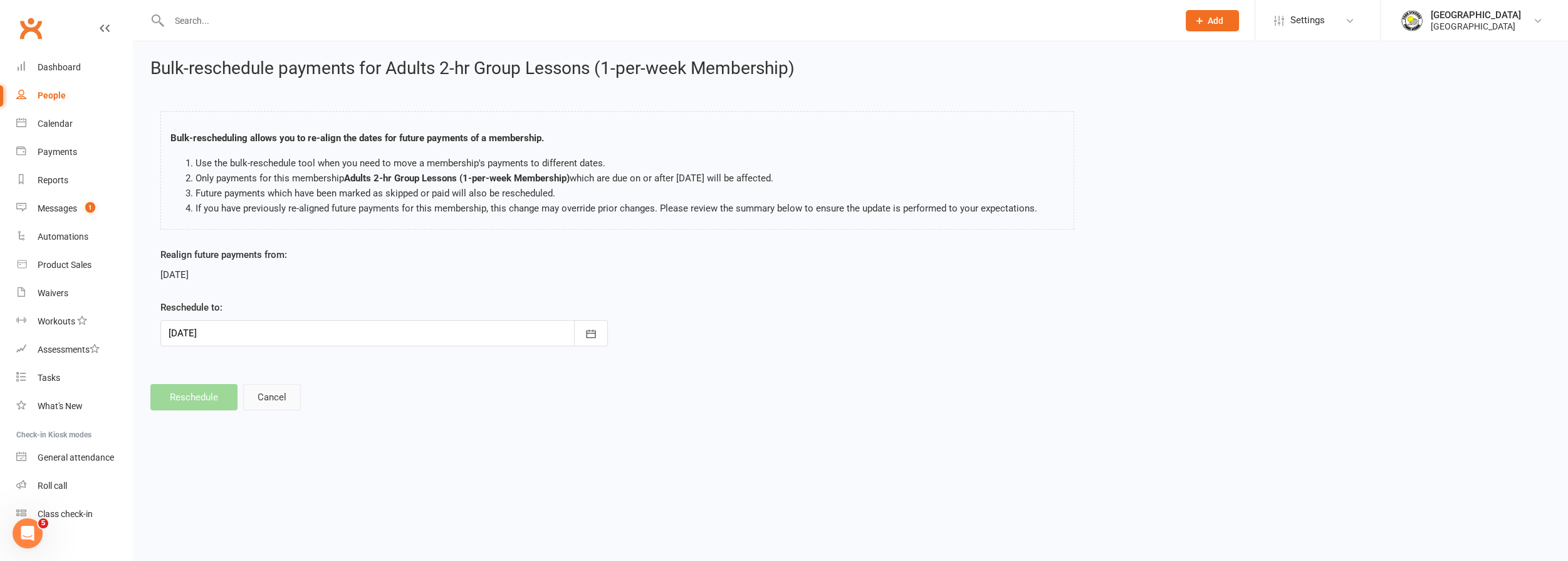
click at [274, 393] on button "Cancel" at bounding box center [272, 397] width 57 height 26
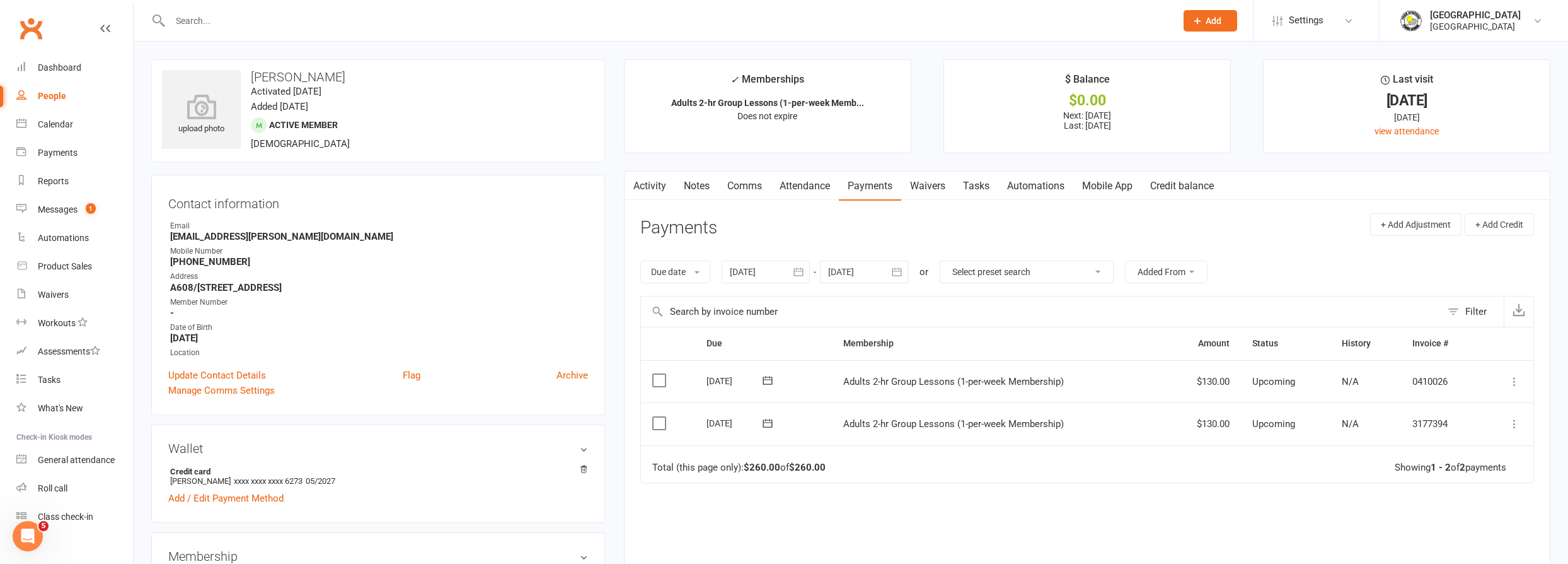
click at [1515, 421] on icon at bounding box center [1514, 424] width 12 height 12
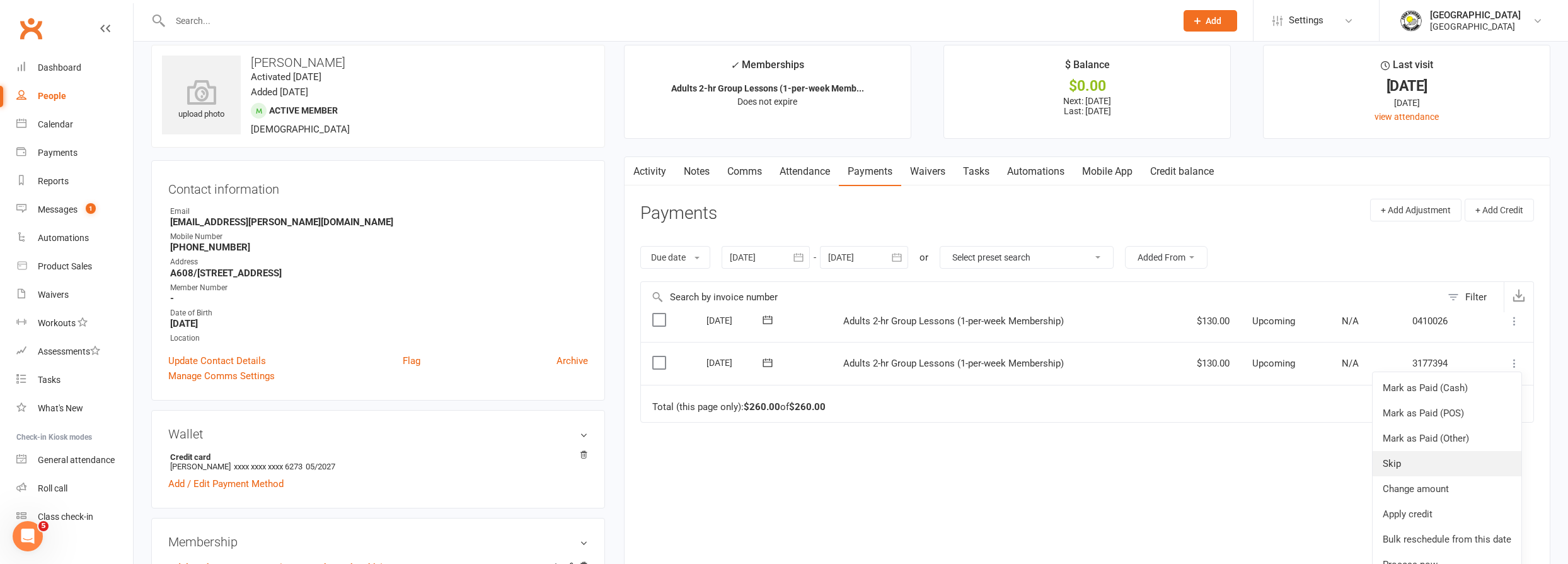
scroll to position [57, 0]
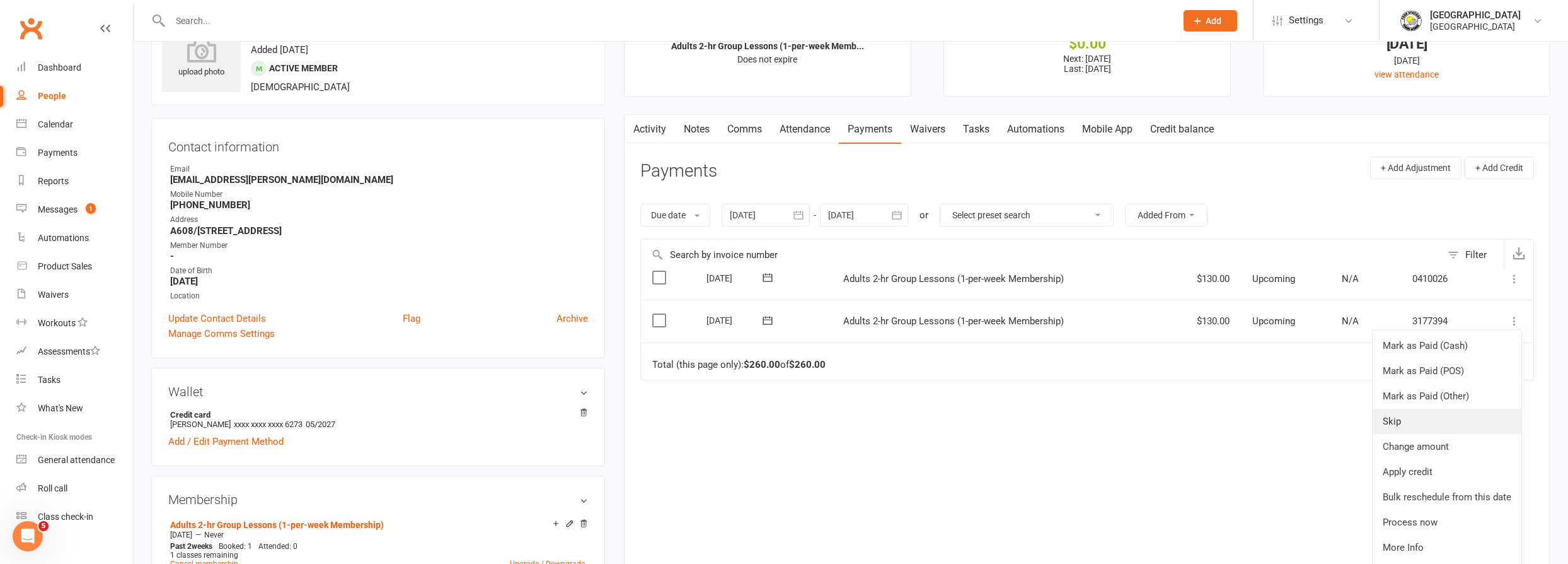
click at [1435, 425] on link "Skip" at bounding box center [1446, 421] width 149 height 25
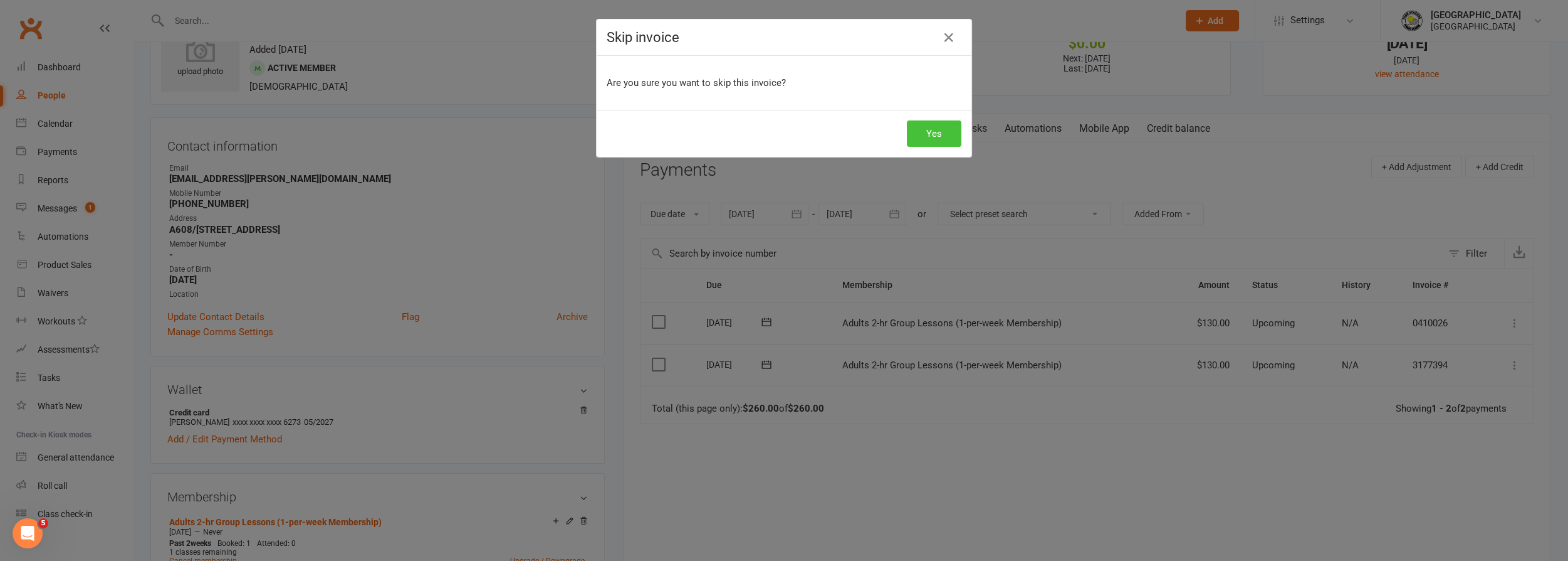
click at [919, 135] on button "Yes" at bounding box center [934, 133] width 54 height 26
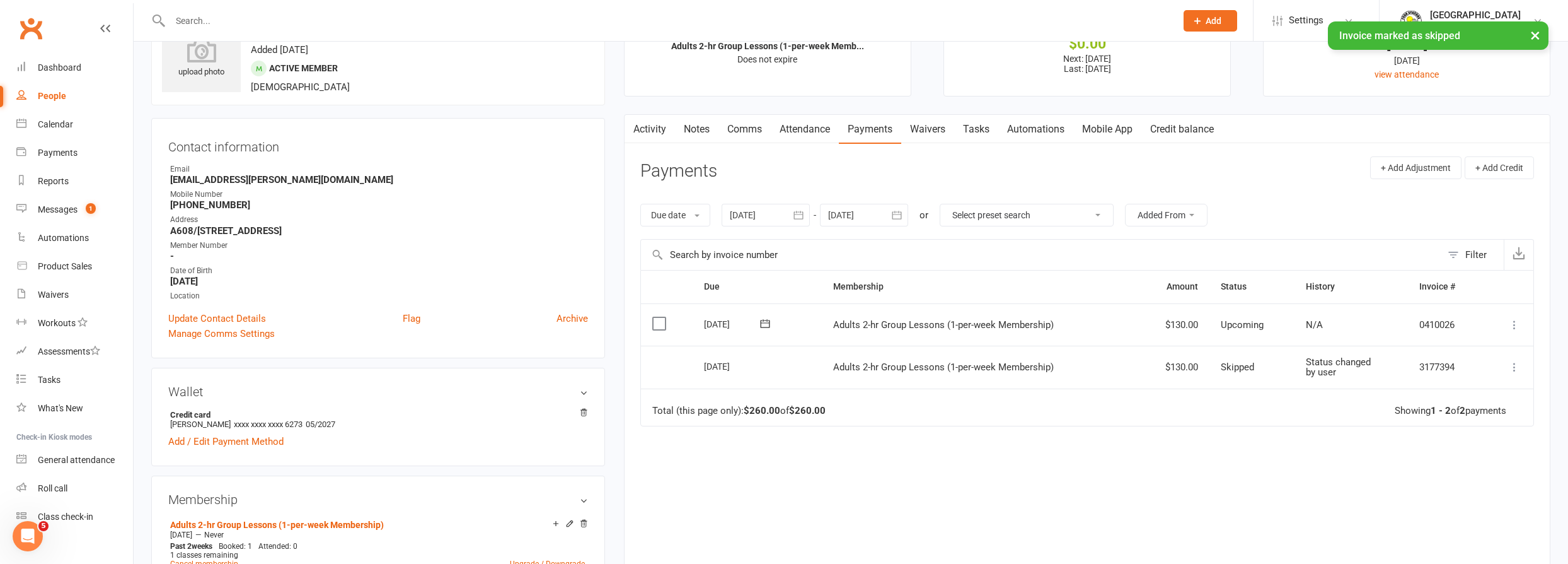
click at [1516, 368] on icon at bounding box center [1514, 367] width 12 height 12
click at [1213, 462] on div "Due Contact Membership Amount Status History Invoice # Select this 30 Oct 2025 …" at bounding box center [1087, 429] width 893 height 319
click at [54, 126] on div "Calendar" at bounding box center [55, 124] width 35 height 10
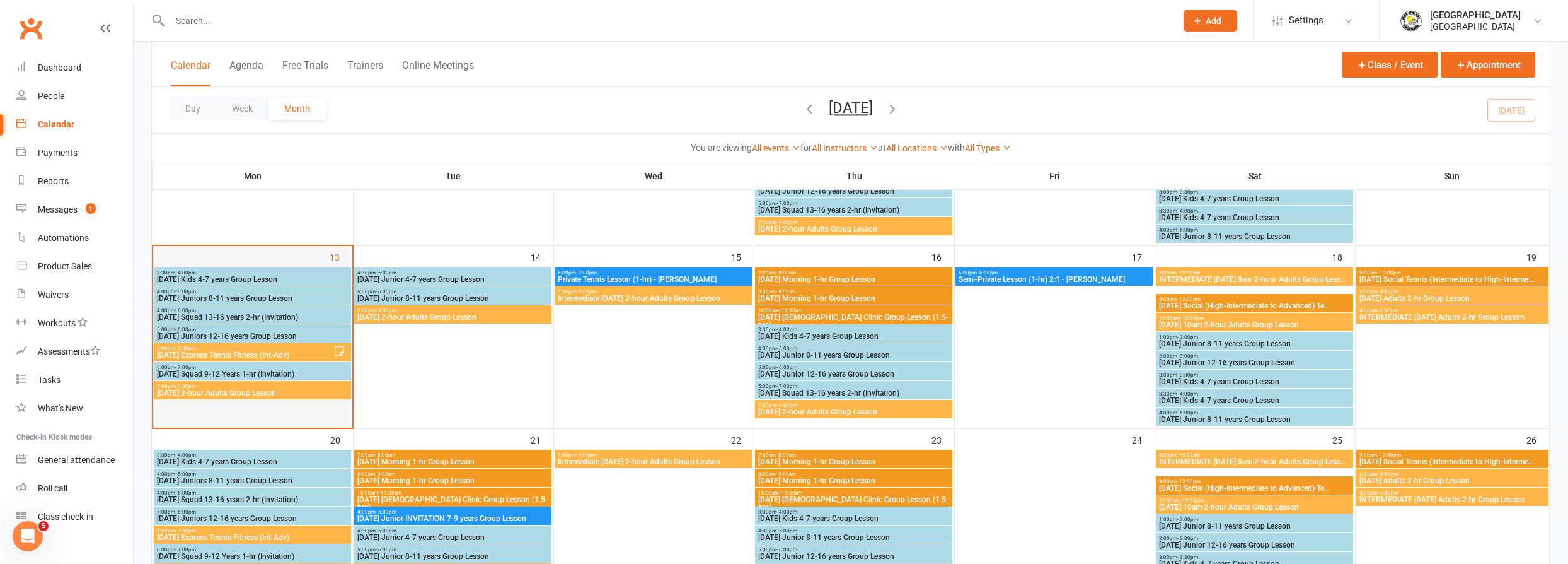
scroll to position [401, 0]
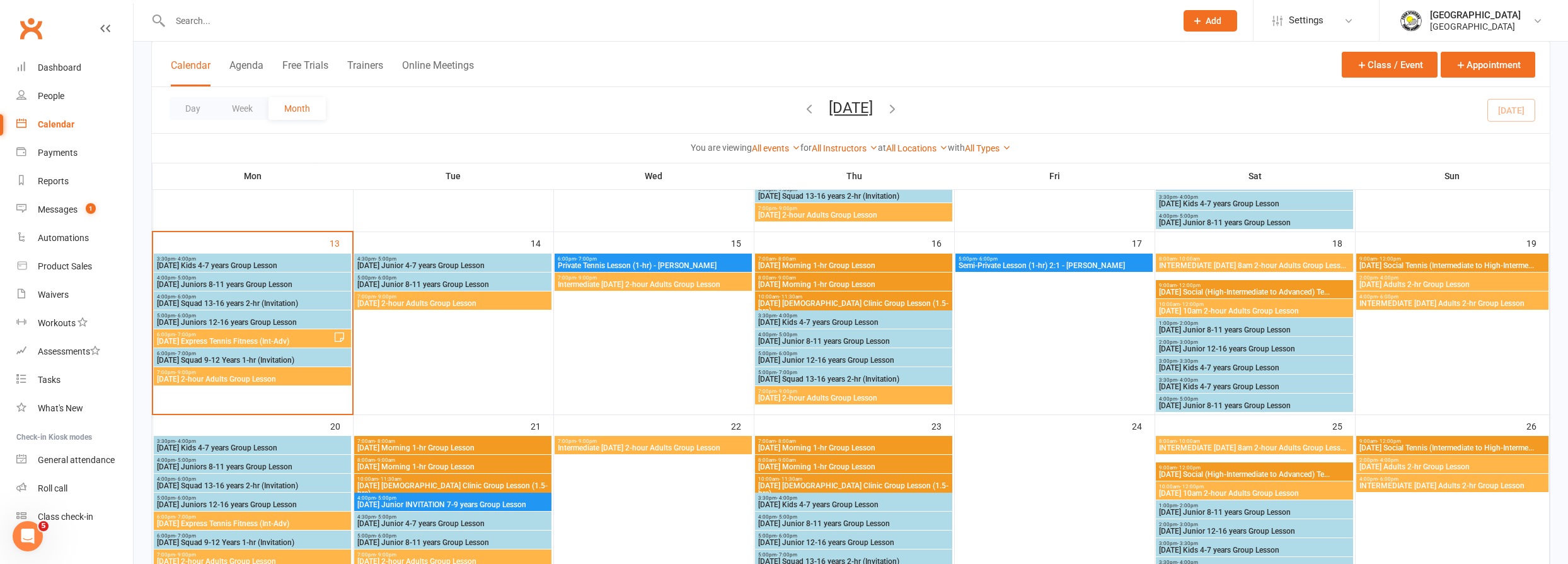
click at [290, 337] on span "Monday Express Tennis Fitness (Int-Adv)" at bounding box center [245, 341] width 177 height 8
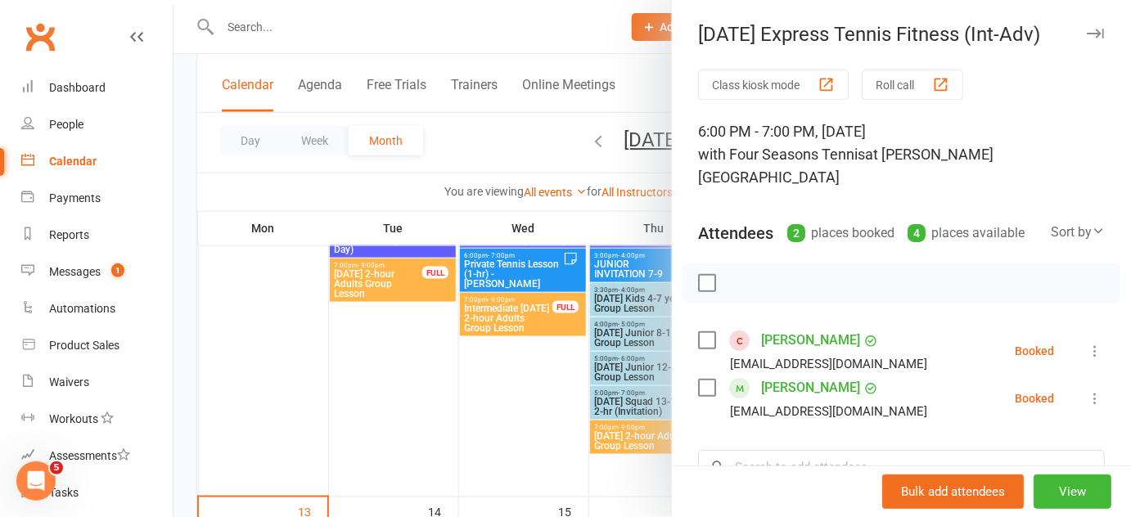
click at [570, 233] on div at bounding box center [651, 258] width 957 height 517
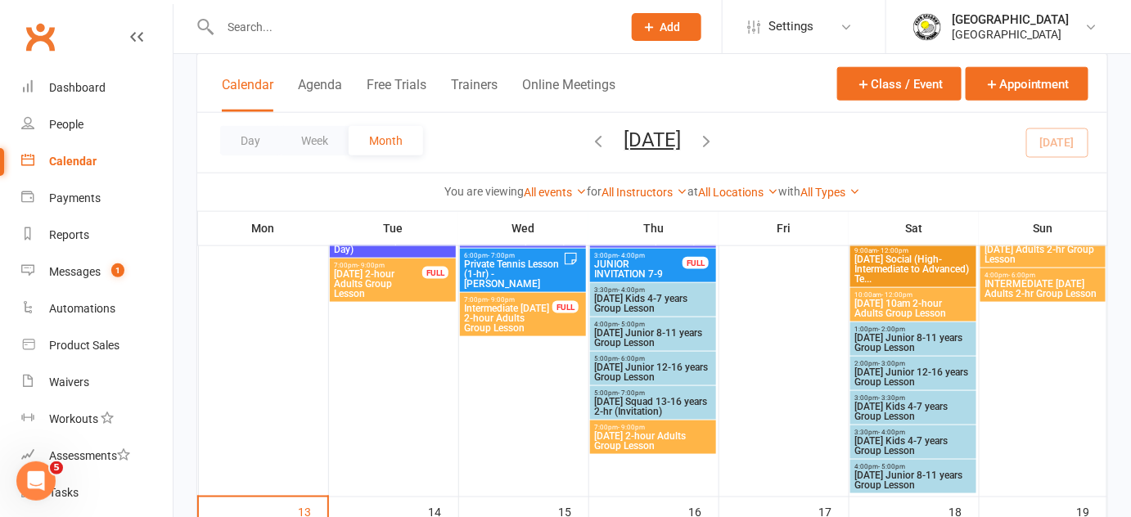
click at [579, 240] on th "Wed" at bounding box center [523, 228] width 130 height 34
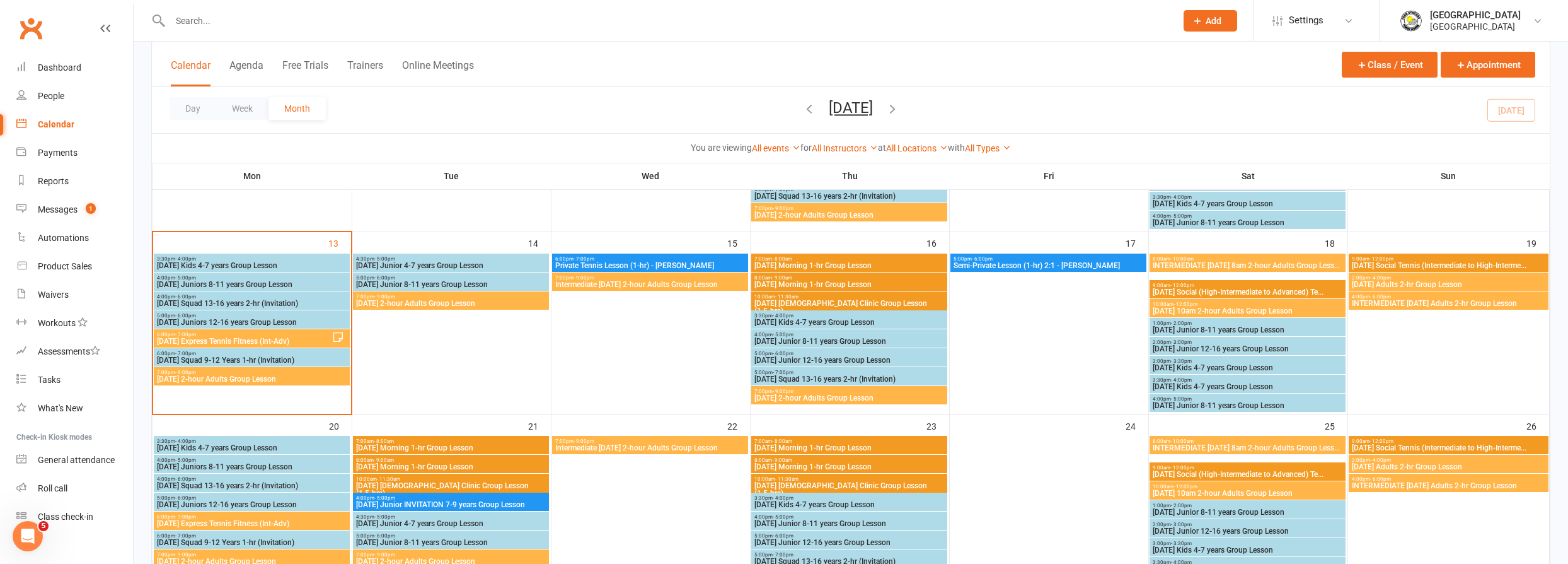
click at [290, 265] on span "Monday Kids 4-7 years Group Lesson" at bounding box center [252, 266] width 191 height 8
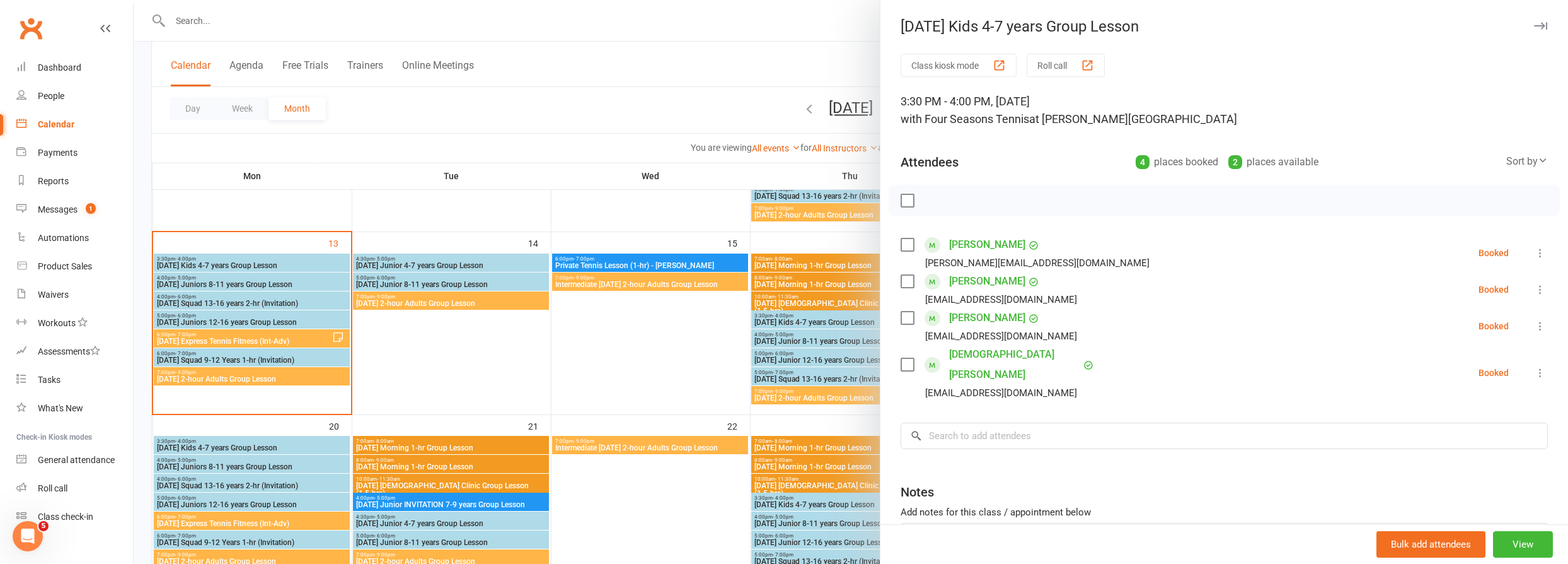
click at [290, 265] on div at bounding box center [850, 282] width 1435 height 564
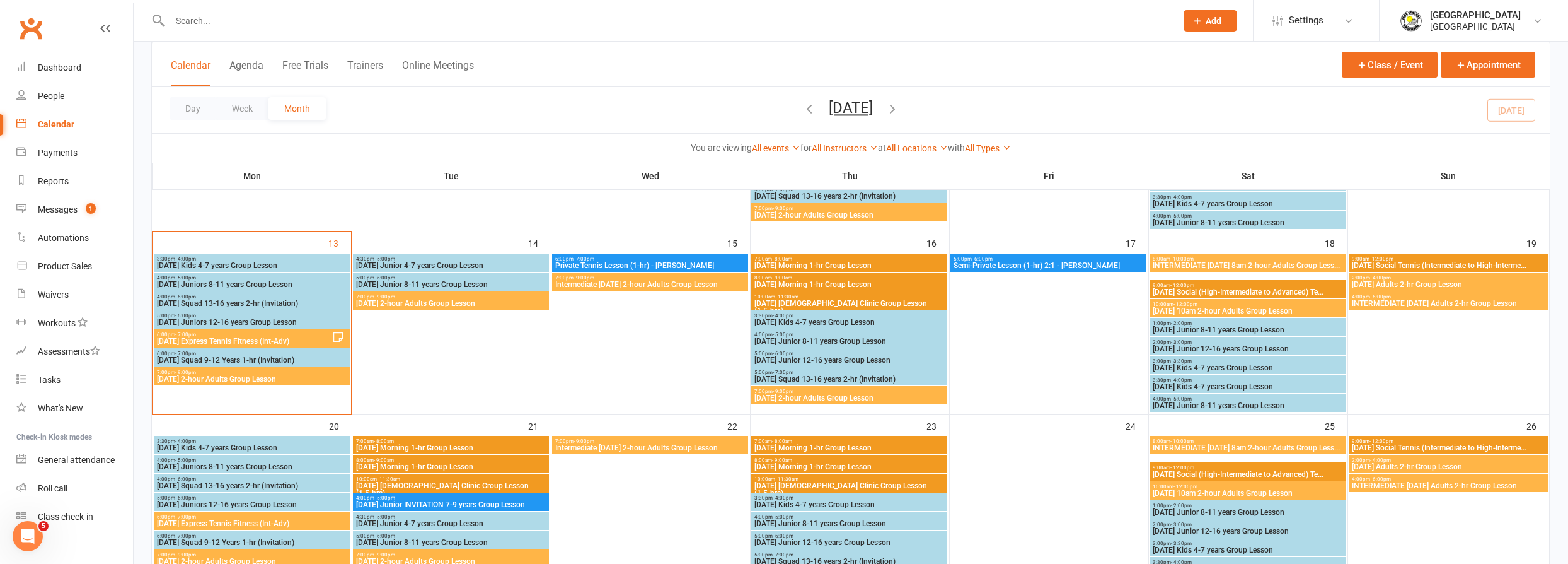
click at [295, 280] on span "Monday Juniors 8-11 years Group Lesson" at bounding box center [252, 284] width 191 height 8
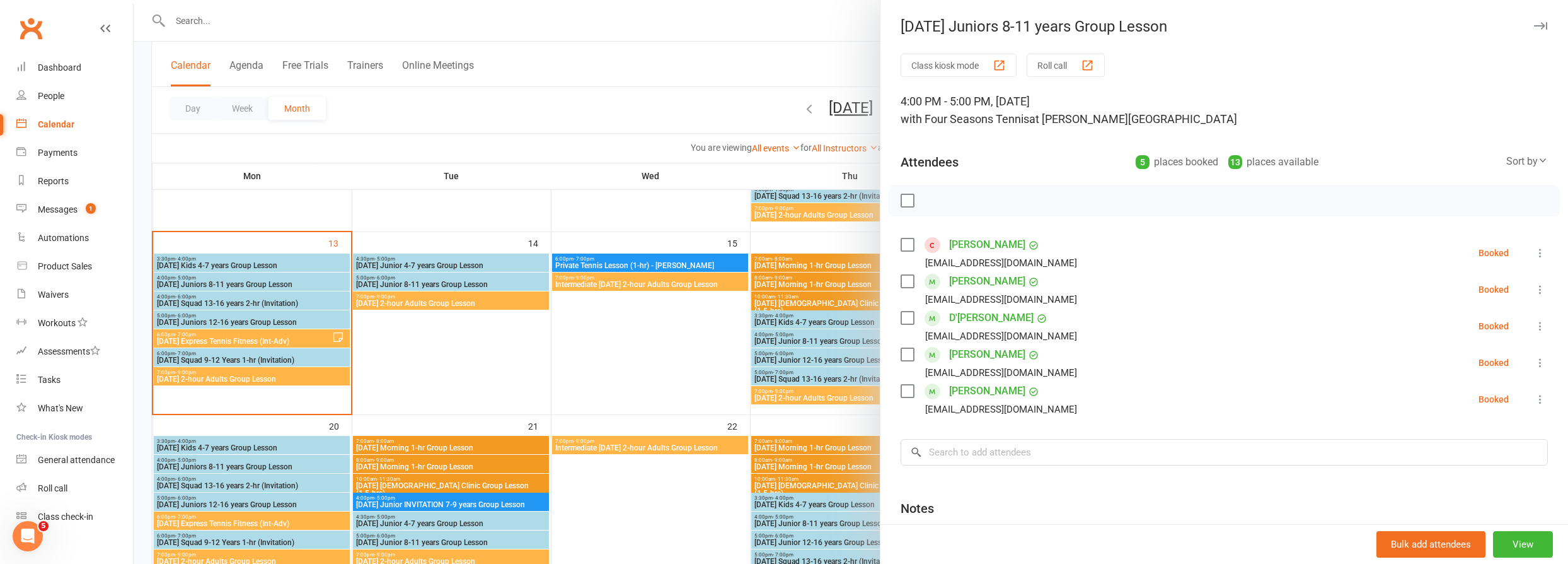
click at [295, 280] on div at bounding box center [850, 282] width 1435 height 564
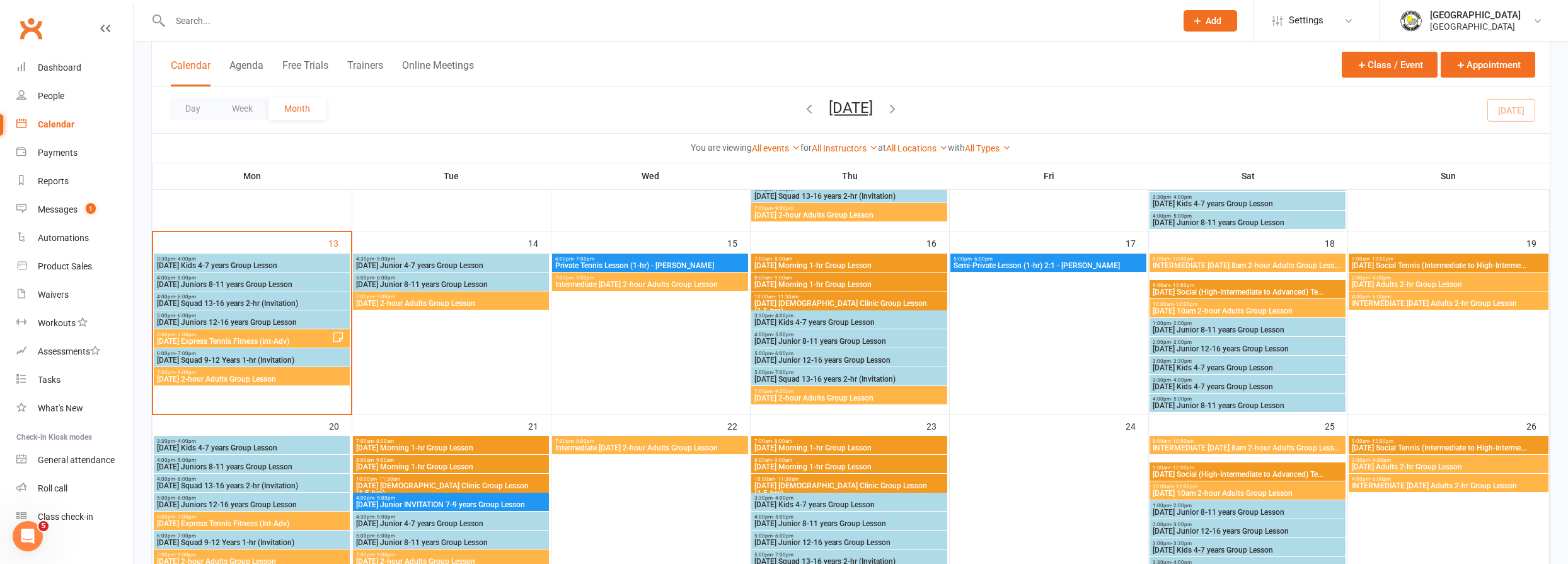
click at [297, 311] on div "5:00pm - 6:00pm Monday Juniors 12-16 years Group Lesson" at bounding box center [252, 320] width 196 height 18
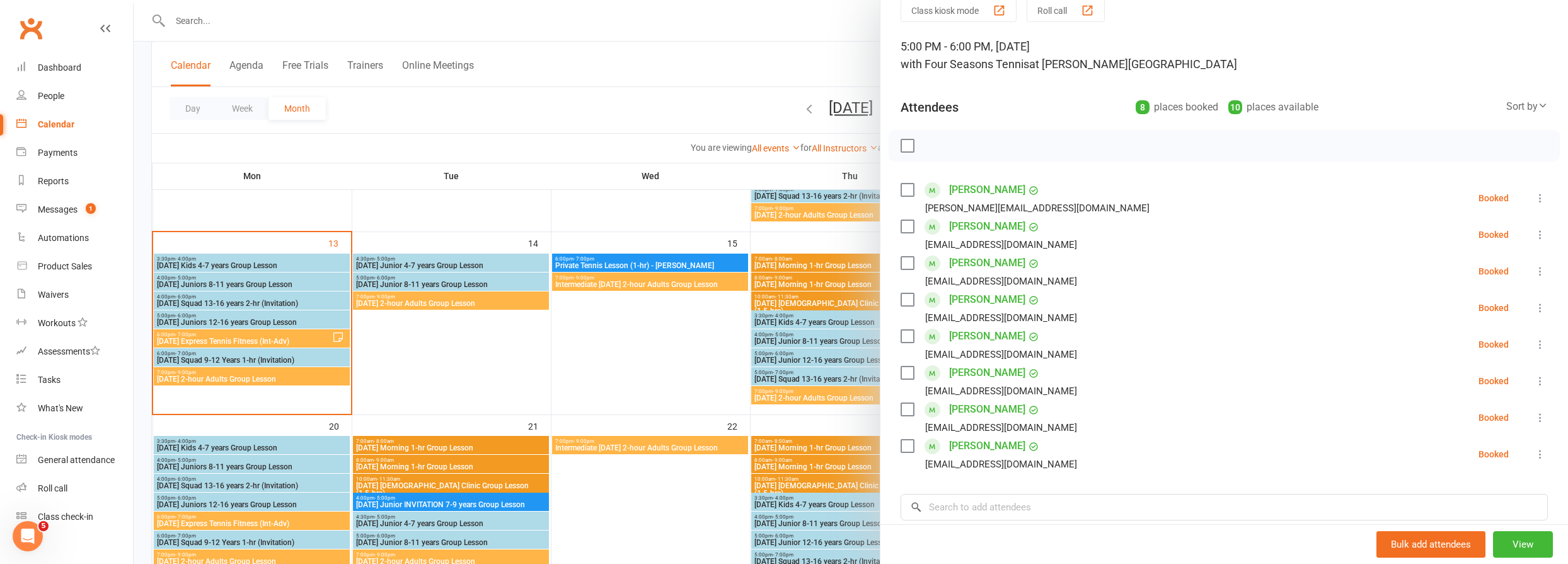
scroll to position [57, 0]
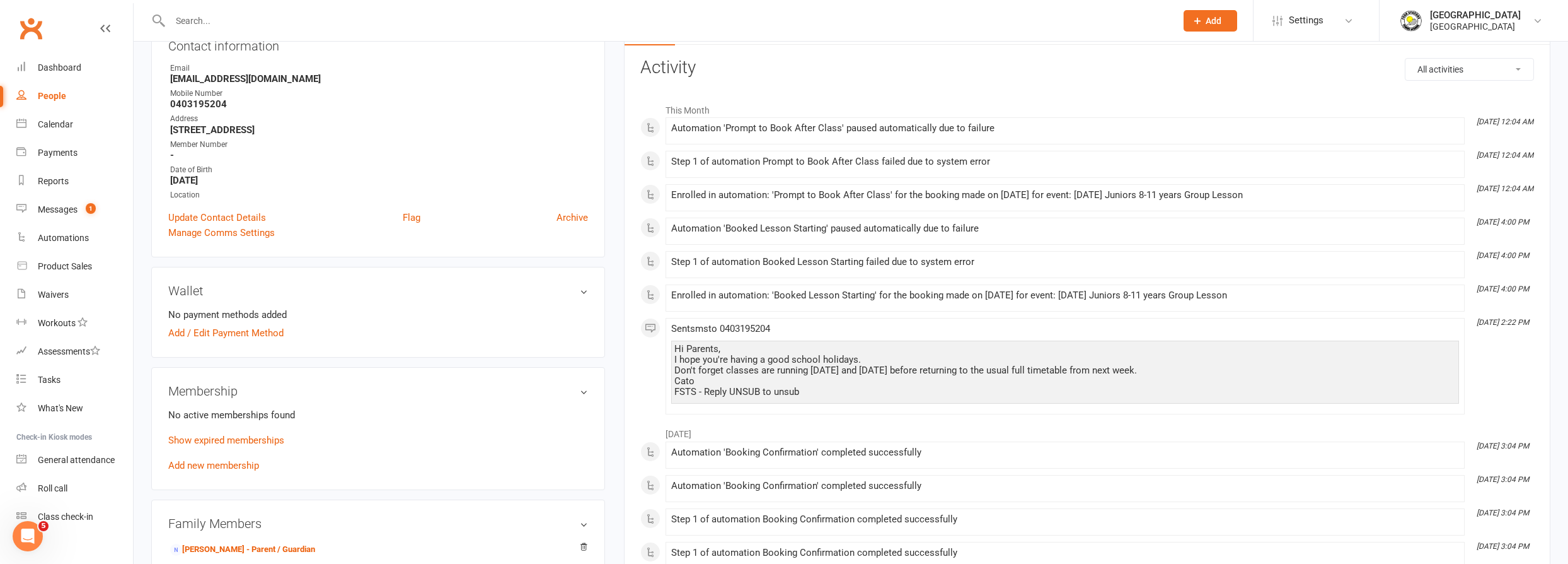
scroll to position [172, 0]
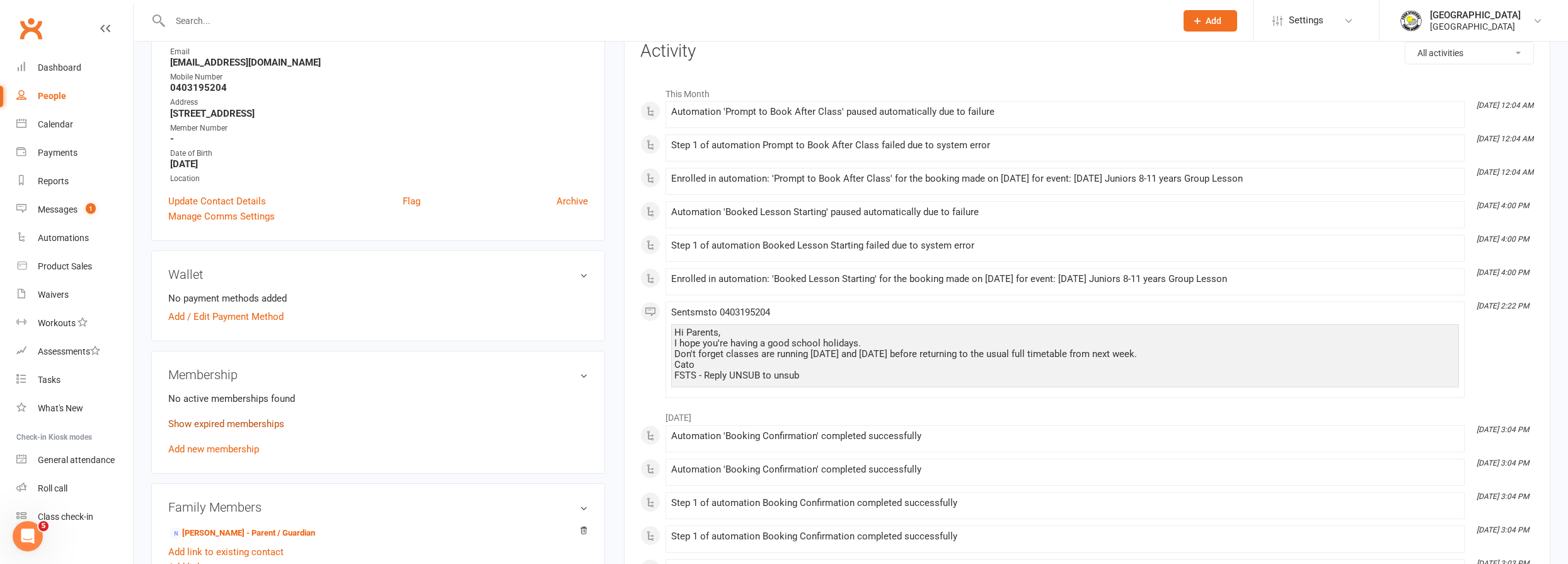
click at [241, 421] on link "Show expired memberships" at bounding box center [226, 424] width 116 height 12
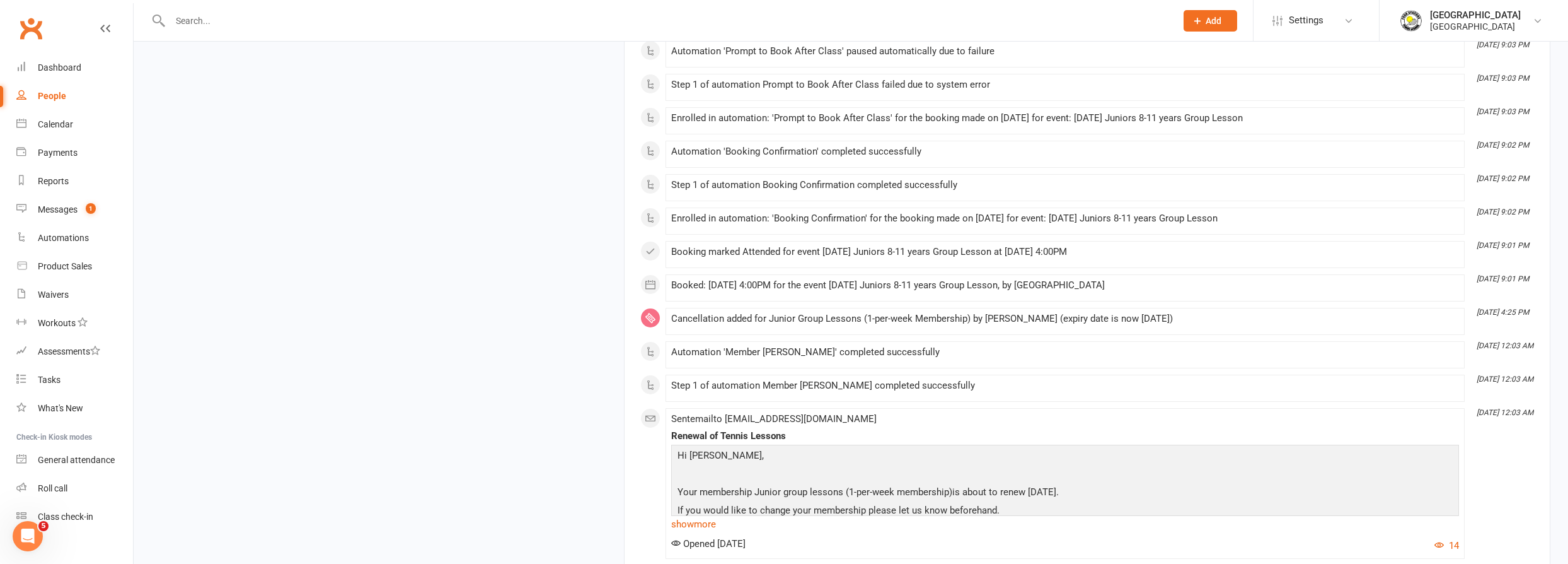
scroll to position [1662, 0]
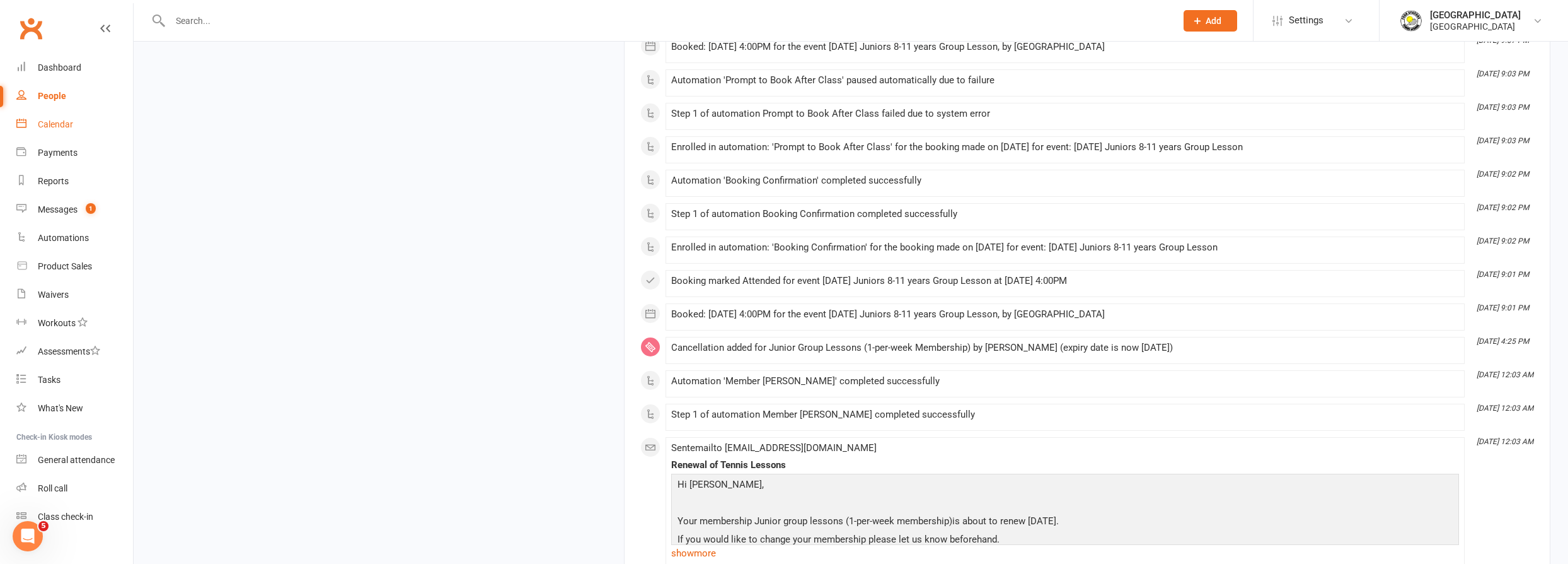
click at [61, 123] on div "Calendar" at bounding box center [55, 124] width 35 height 10
